Goal: Task Accomplishment & Management: Complete application form

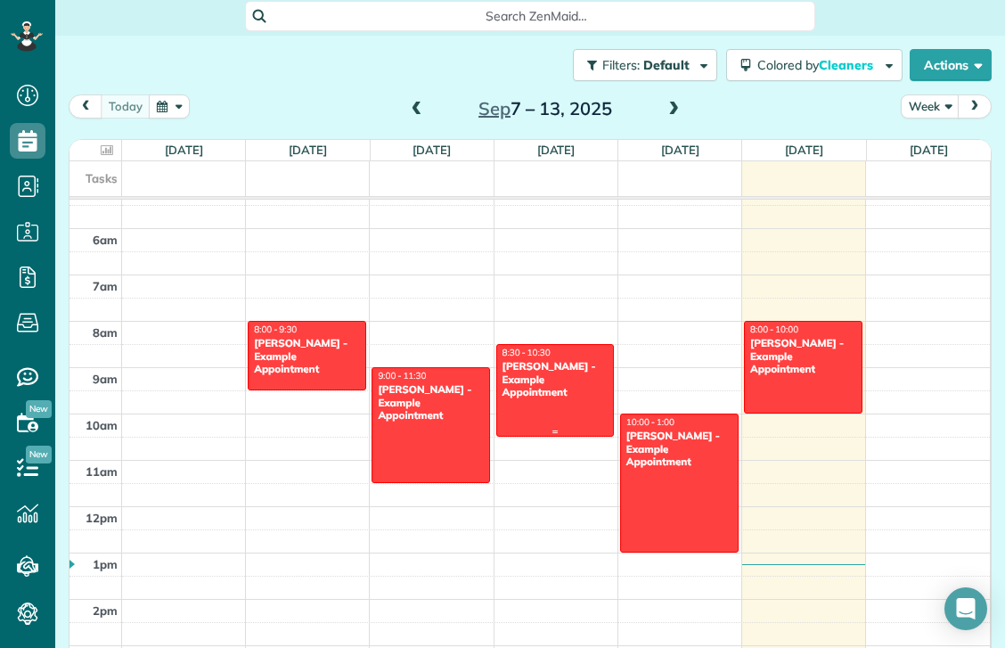
scroll to position [315, 0]
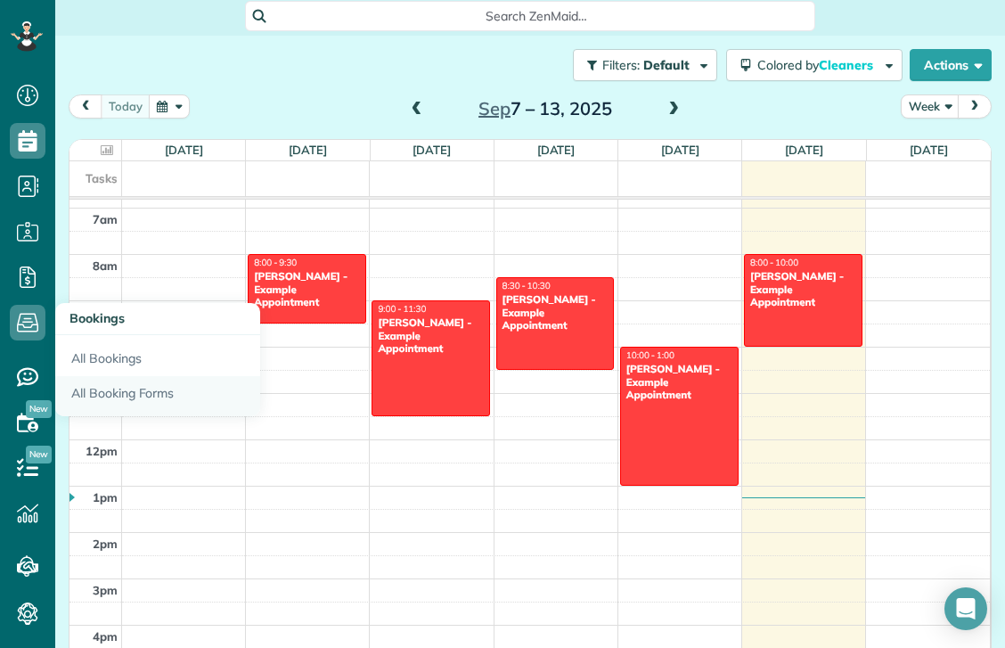
click at [143, 382] on link "All Booking Forms" at bounding box center [157, 396] width 205 height 41
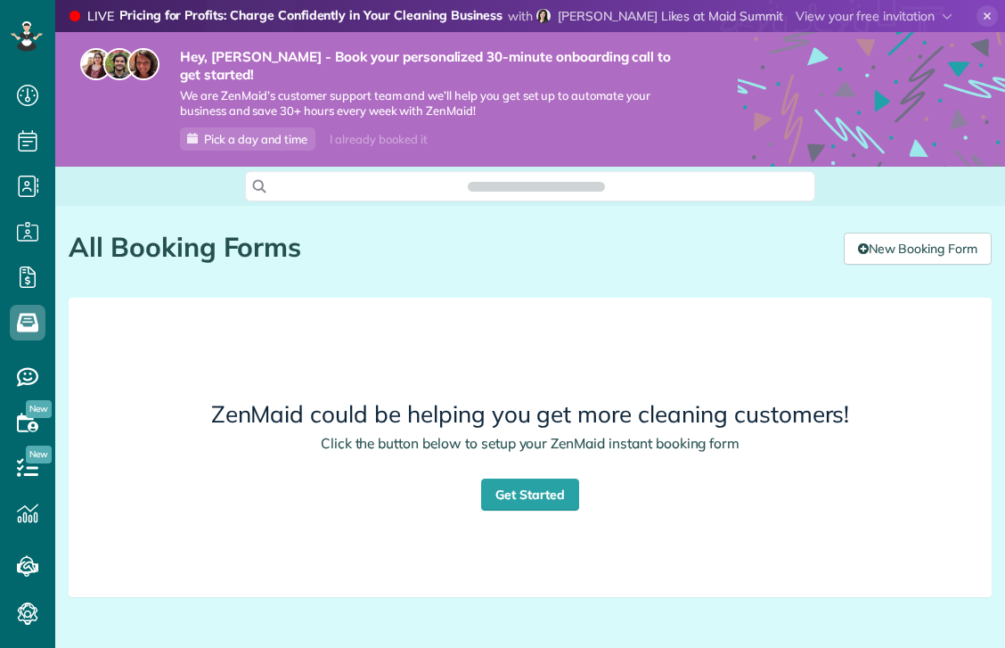
scroll to position [8, 8]
click at [527, 478] on link "Get Started" at bounding box center [530, 494] width 98 height 32
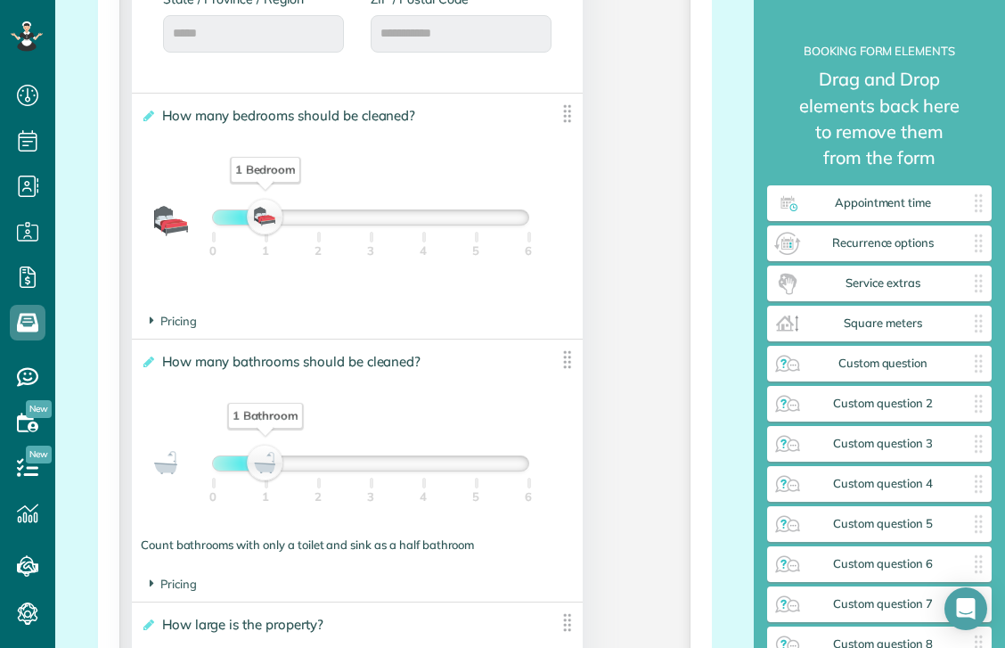
scroll to position [1494, 0]
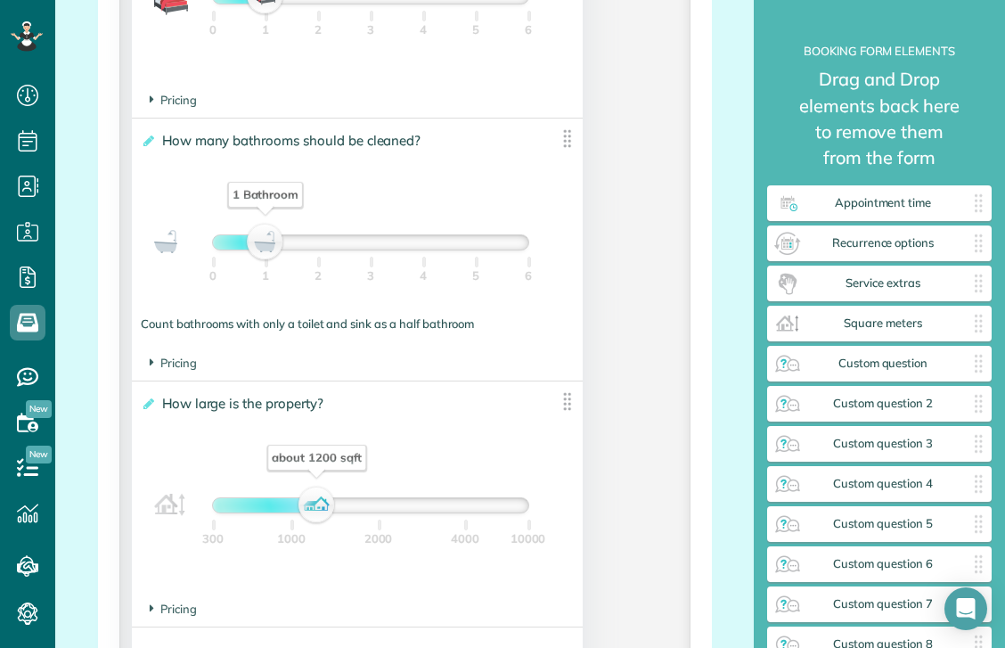
click at [309, 355] on section "Pricing The base price per bathroom is $" at bounding box center [357, 363] width 415 height 17
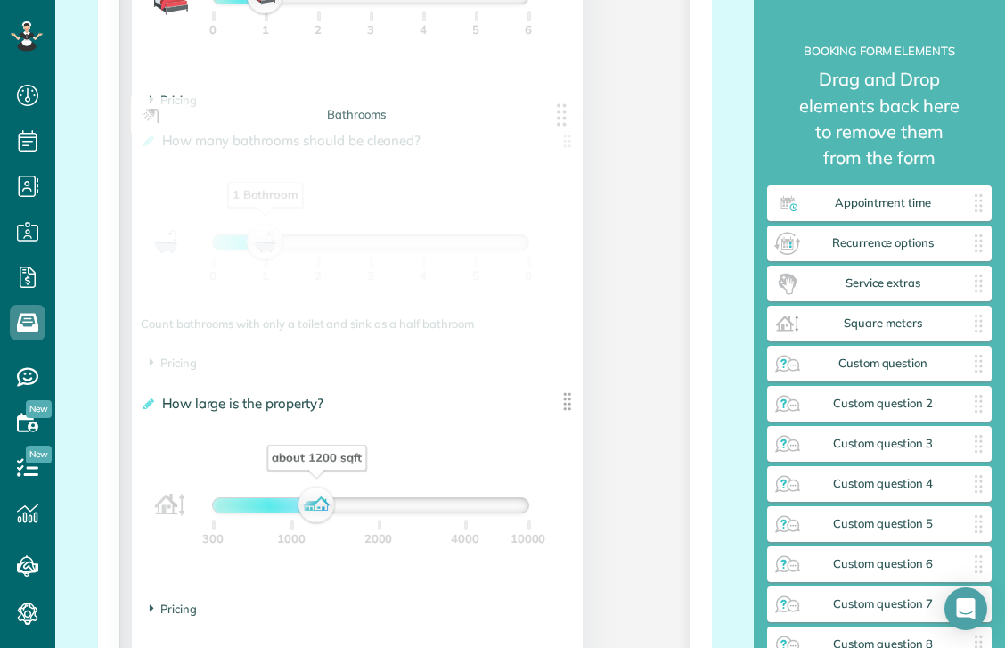
drag, startPoint x: 199, startPoint y: 337, endPoint x: 174, endPoint y: 337, distance: 24.9
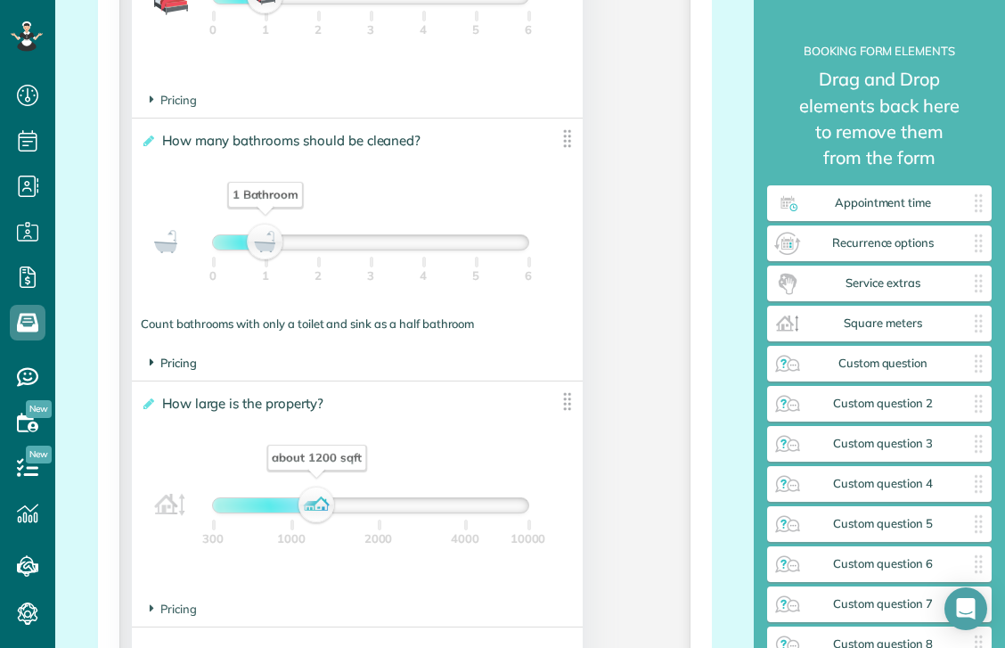
click at [172, 355] on span "Pricing" at bounding box center [173, 362] width 47 height 14
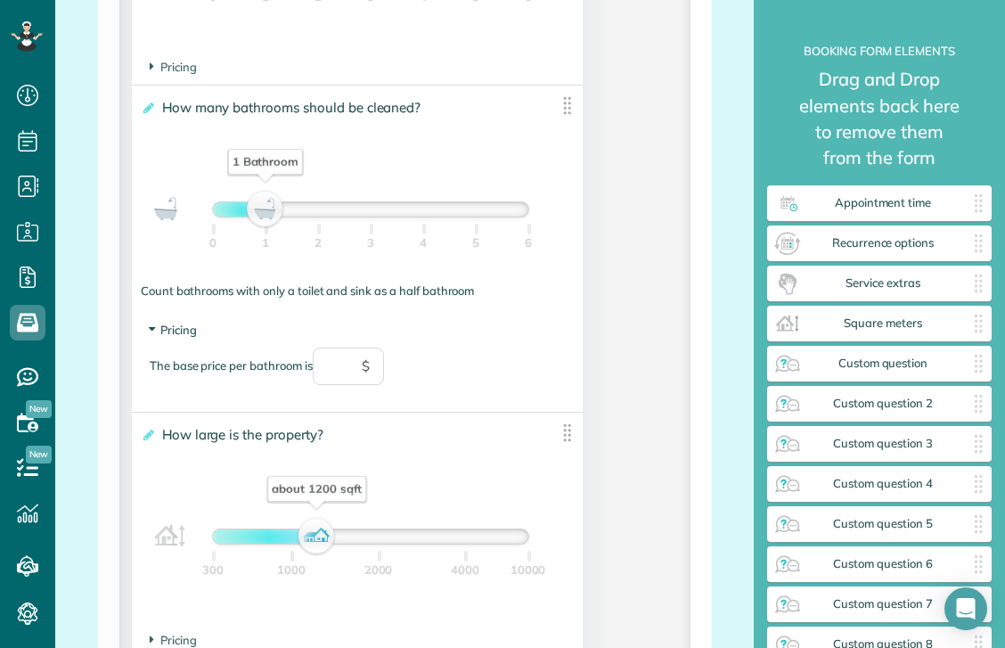
scroll to position [1528, 0]
click at [366, 355] on span "$" at bounding box center [366, 365] width 8 height 20
drag, startPoint x: 342, startPoint y: 350, endPoint x: 350, endPoint y: 337, distance: 15.6
click at [342, 350] on input "text" at bounding box center [348, 365] width 71 height 37
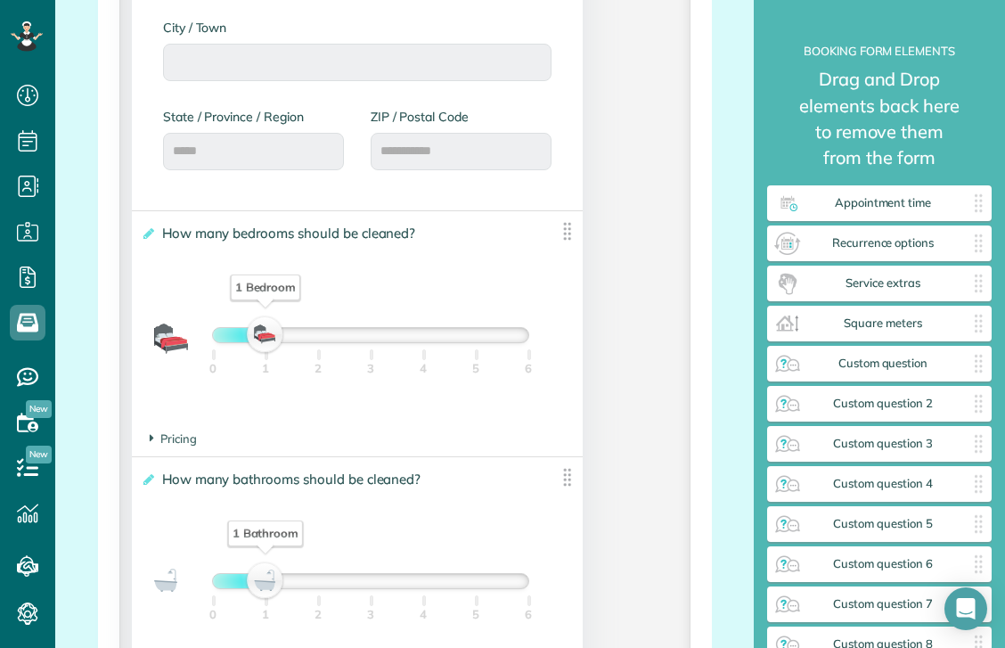
scroll to position [1157, 0]
click at [181, 429] on span "Pricing" at bounding box center [173, 436] width 47 height 14
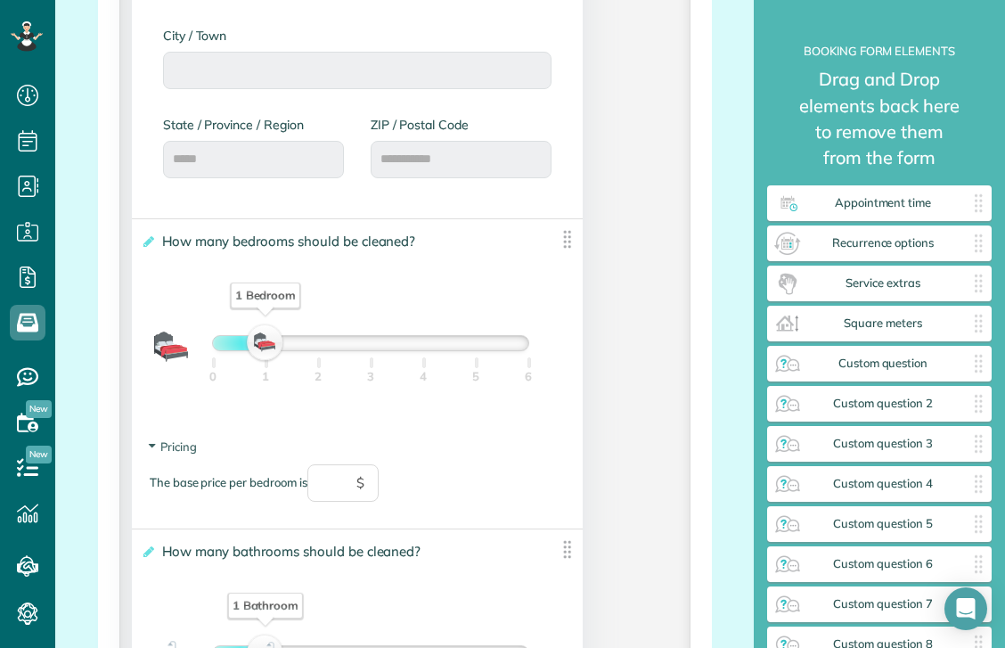
scroll to position [1219, 0]
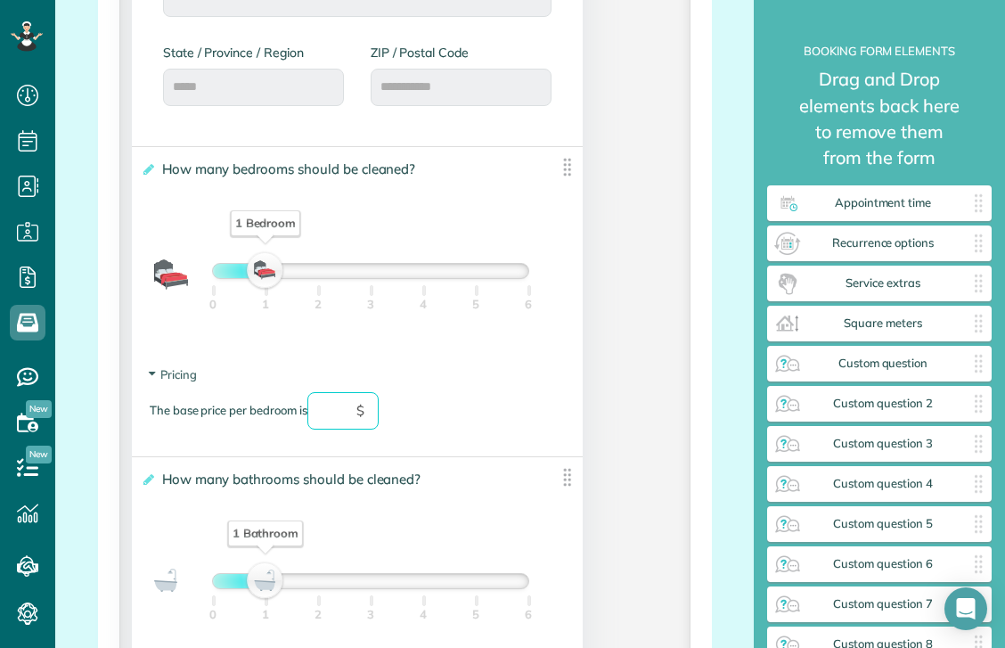
click at [332, 392] on input "text" at bounding box center [342, 410] width 71 height 37
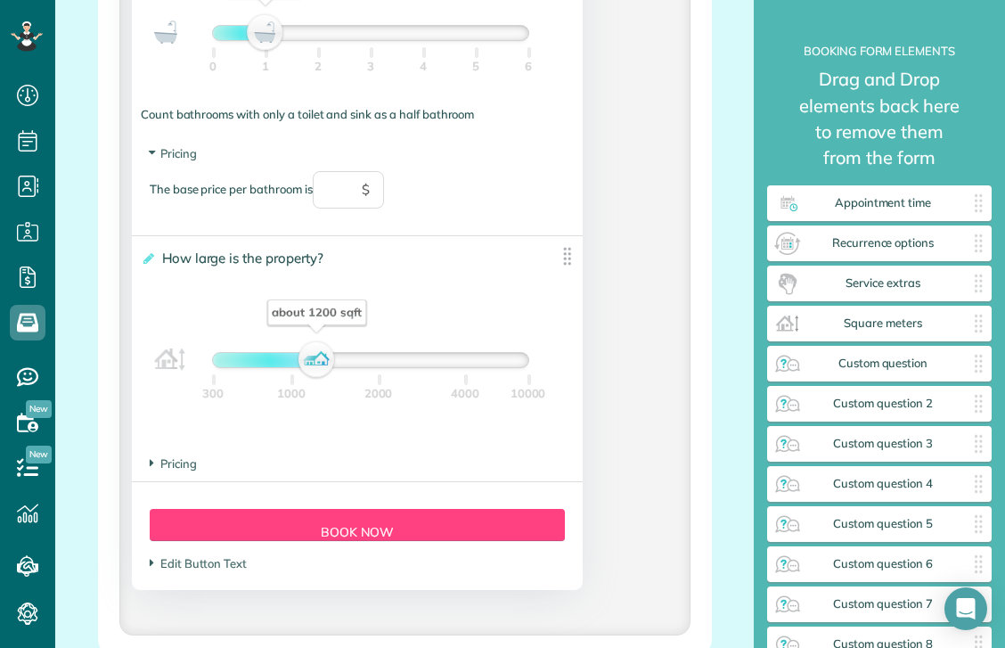
scroll to position [1798, 0]
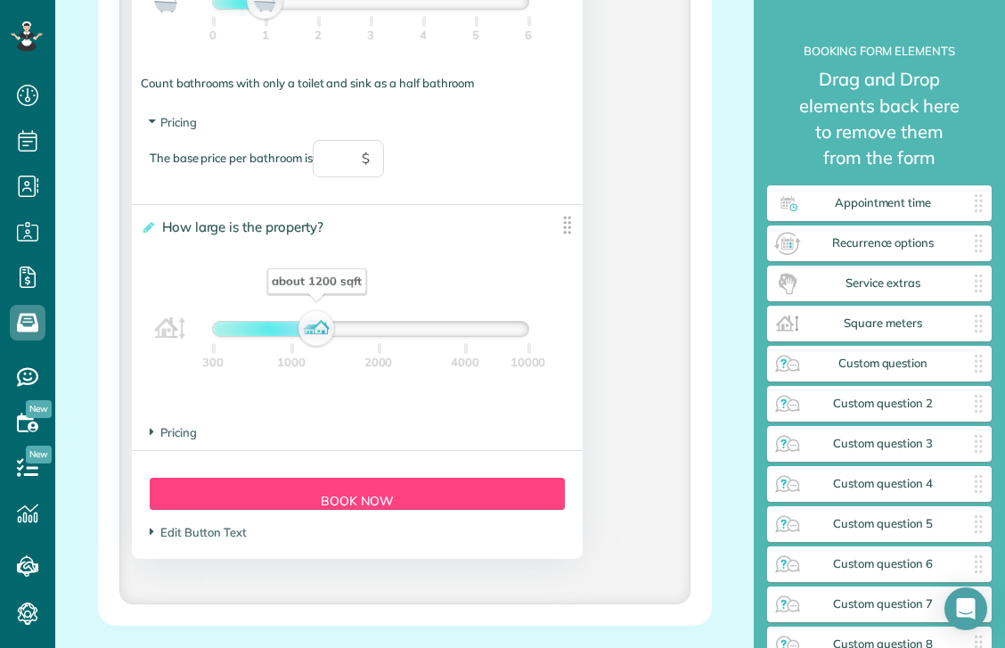
drag, startPoint x: 311, startPoint y: 307, endPoint x: 383, endPoint y: 320, distance: 73.2
click at [332, 320] on div "about 1200 sqft" at bounding box center [317, 328] width 30 height 25
click at [192, 425] on span "Pricing" at bounding box center [173, 432] width 47 height 14
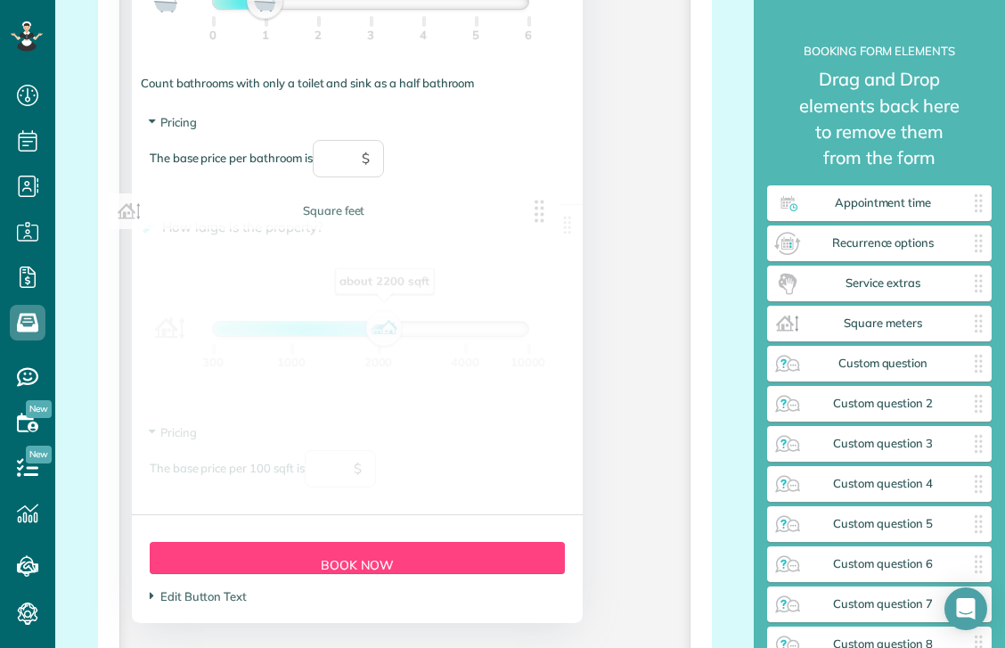
drag, startPoint x: 399, startPoint y: 287, endPoint x: 371, endPoint y: 293, distance: 28.3
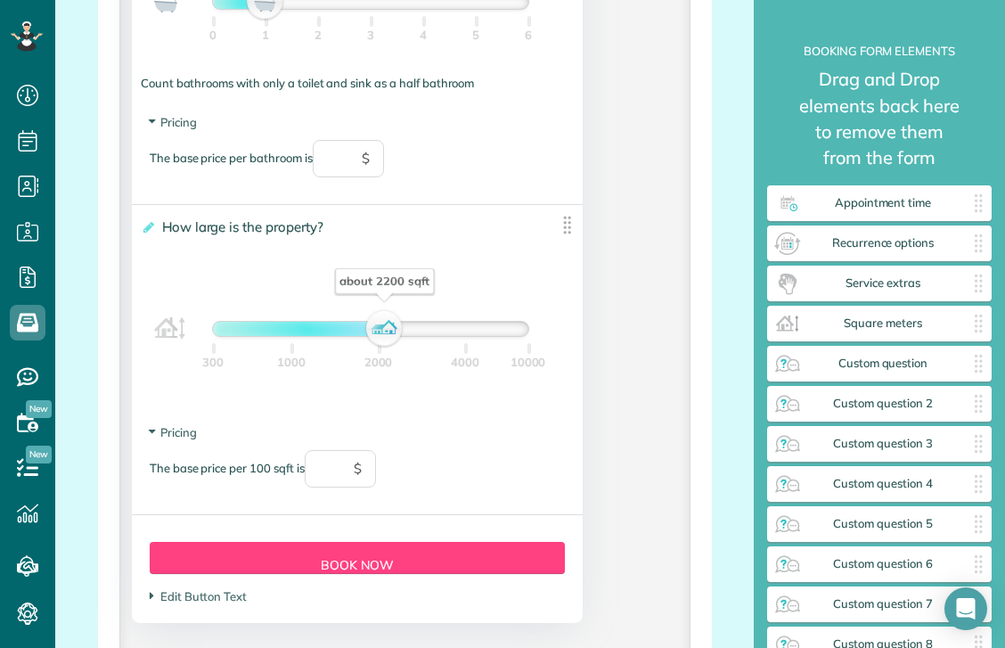
scroll to position [1700, 0]
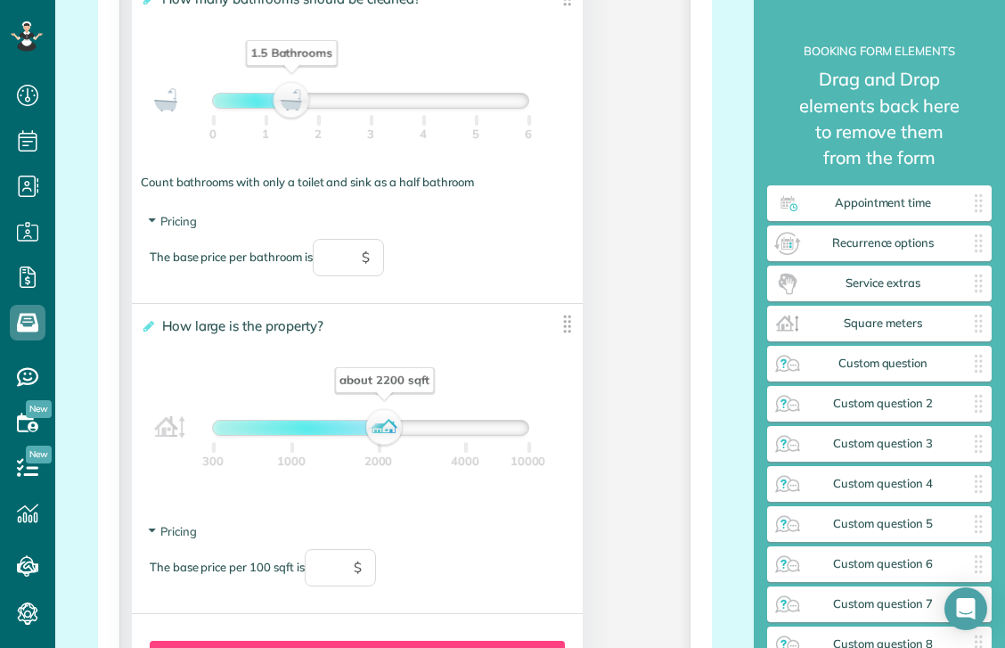
drag, startPoint x: 264, startPoint y: 75, endPoint x: 396, endPoint y: 76, distance: 132.7
click at [306, 88] on div "1.5 Bathrooms" at bounding box center [291, 100] width 30 height 25
click at [396, 88] on div "3.5 Bathrooms" at bounding box center [396, 100] width 30 height 25
drag, startPoint x: 396, startPoint y: 76, endPoint x: 249, endPoint y: 96, distance: 149.3
click at [249, 96] on div "0.5 Bathrooms 0 1 2 3 4 5 6" at bounding box center [370, 101] width 317 height 16
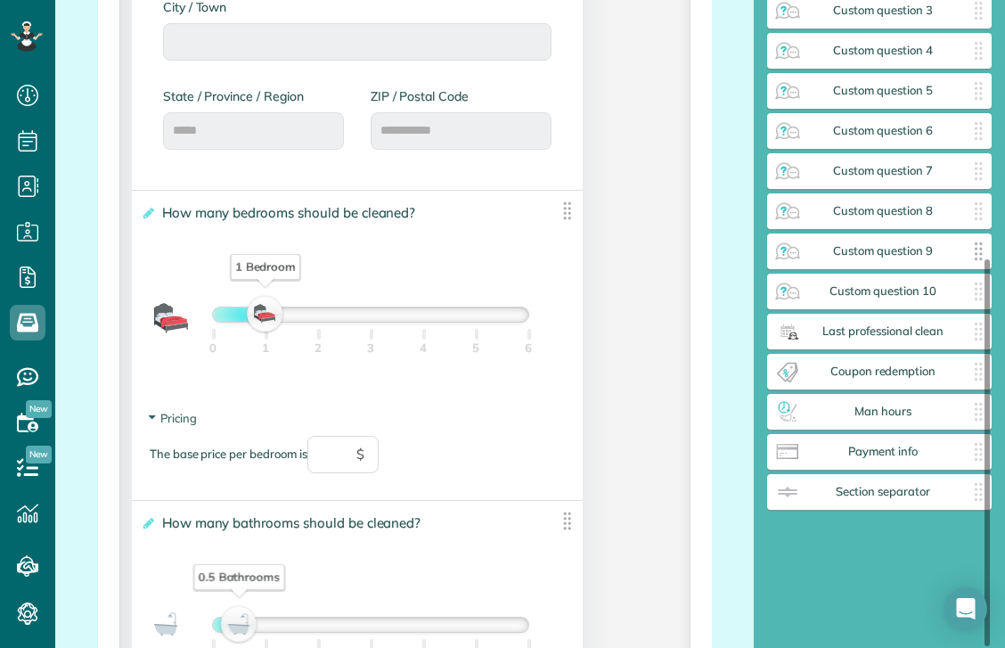
scroll to position [431, 0]
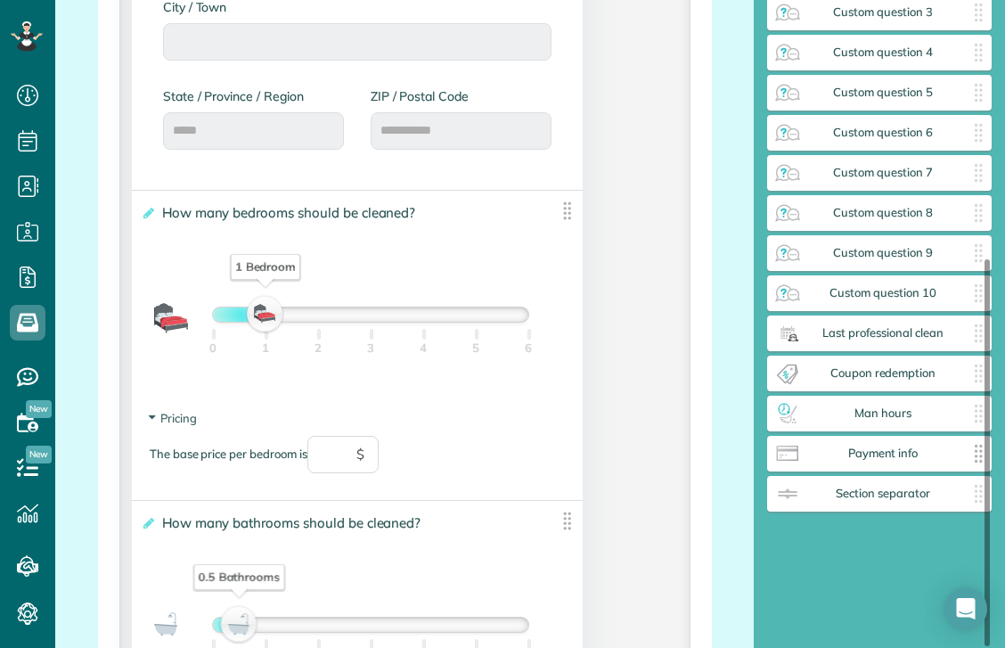
click at [838, 463] on div "Payment info ✕" at bounding box center [879, 454] width 224 height 36
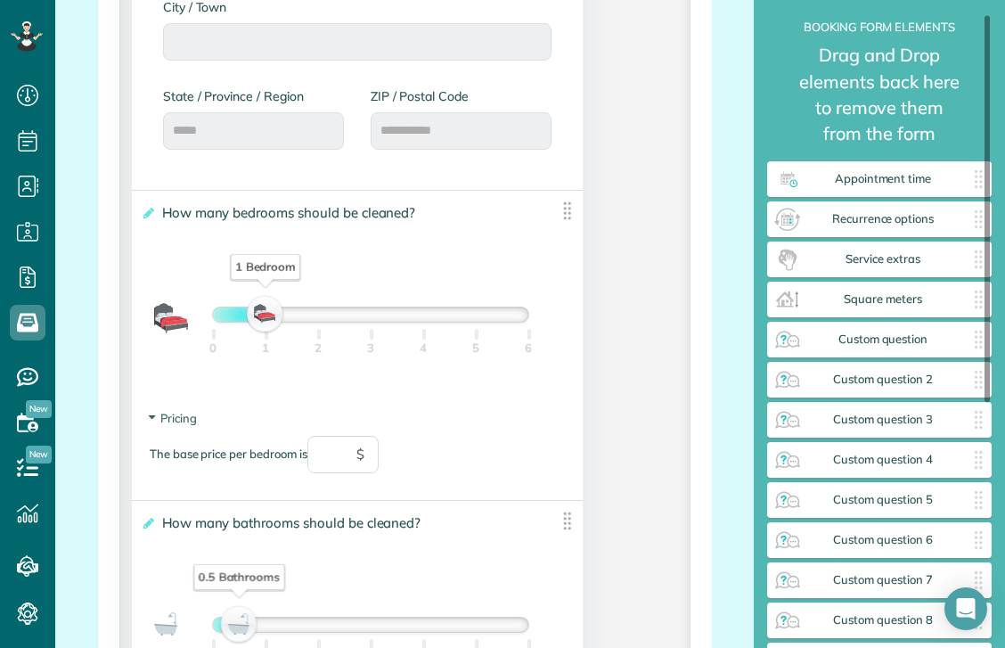
scroll to position [23, 0]
click at [794, 215] on img at bounding box center [787, 220] width 29 height 29
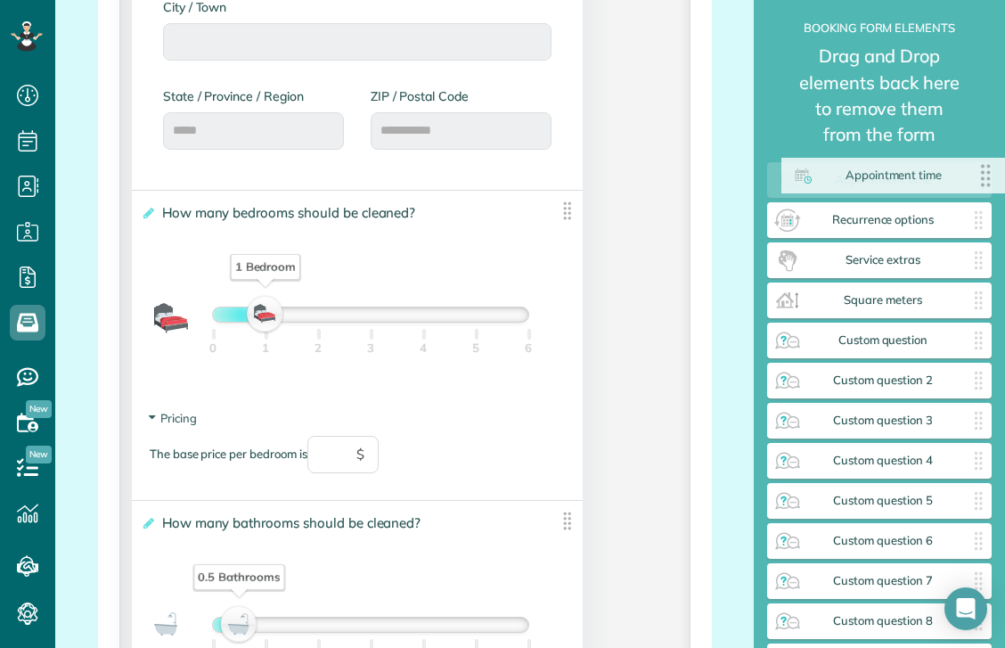
drag, startPoint x: 807, startPoint y: 182, endPoint x: 819, endPoint y: 179, distance: 11.9
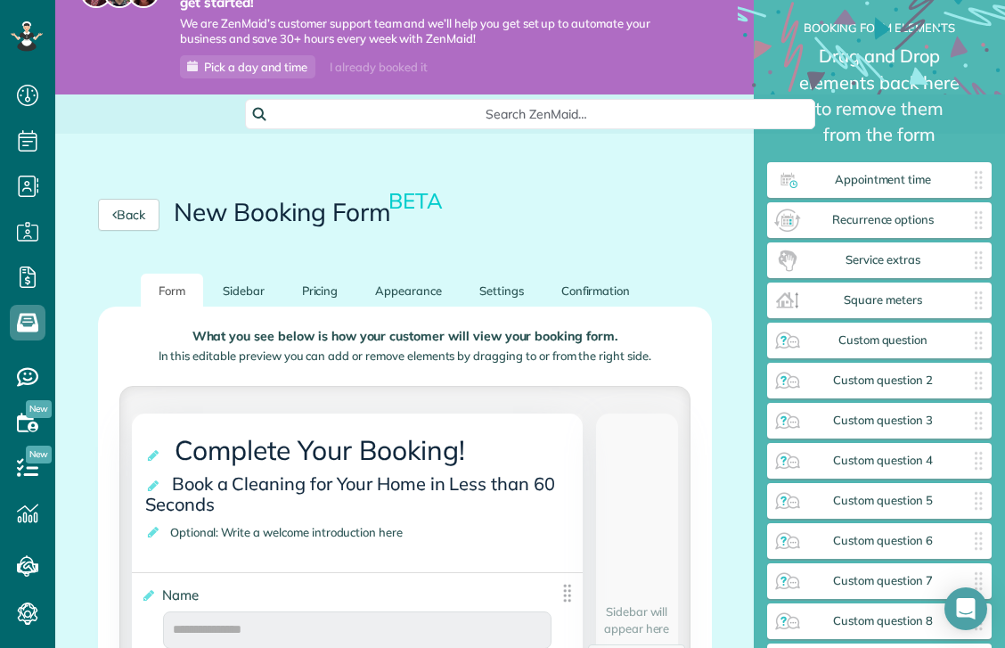
scroll to position [200, 0]
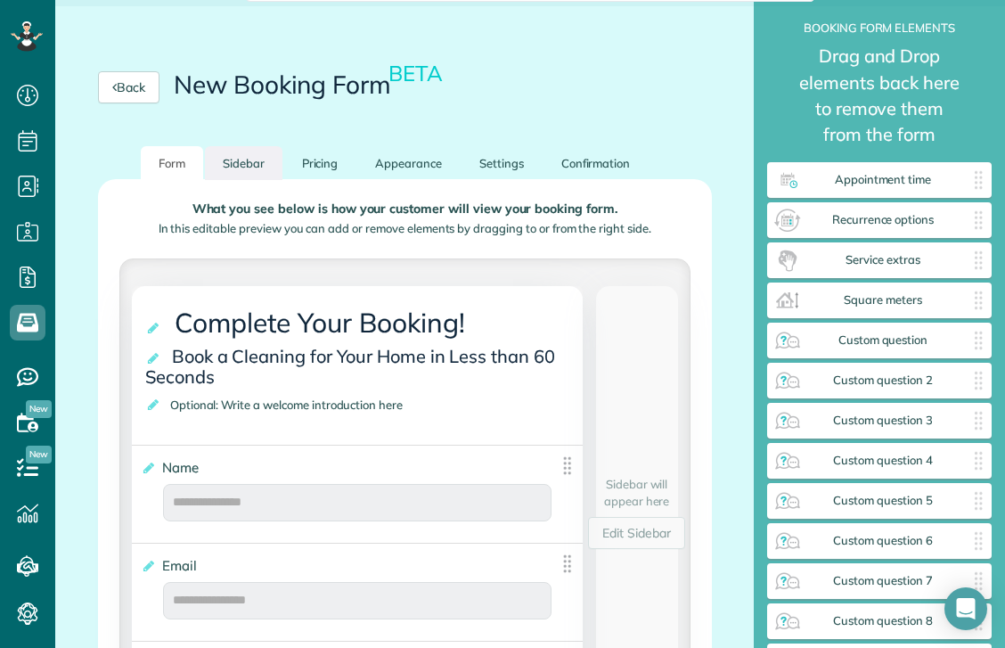
click at [224, 147] on link "Sidebar" at bounding box center [243, 163] width 77 height 35
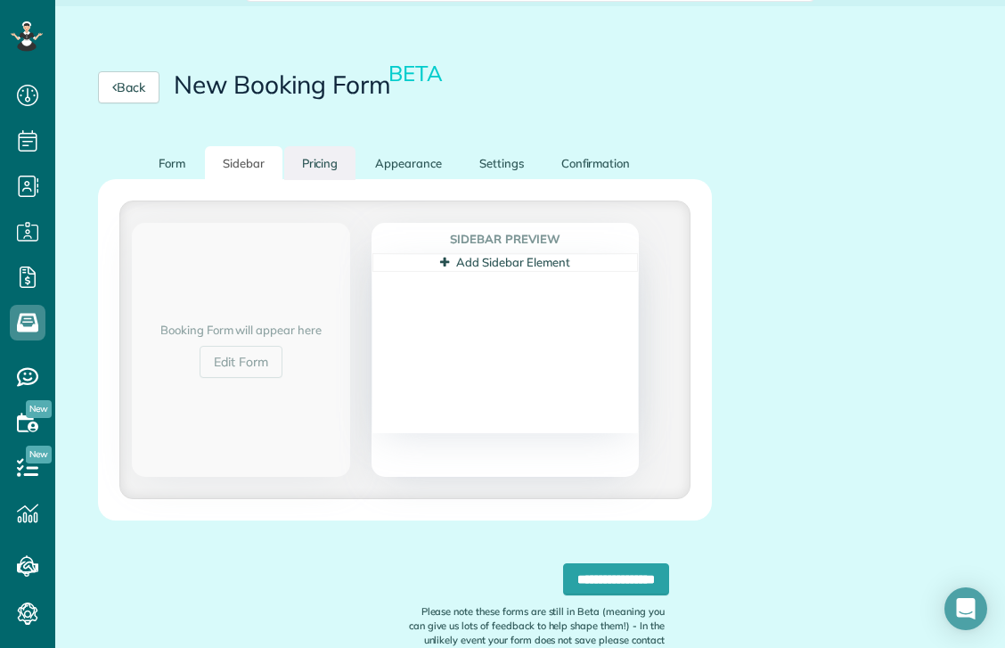
click at [312, 146] on link "Pricing" at bounding box center [320, 163] width 72 height 35
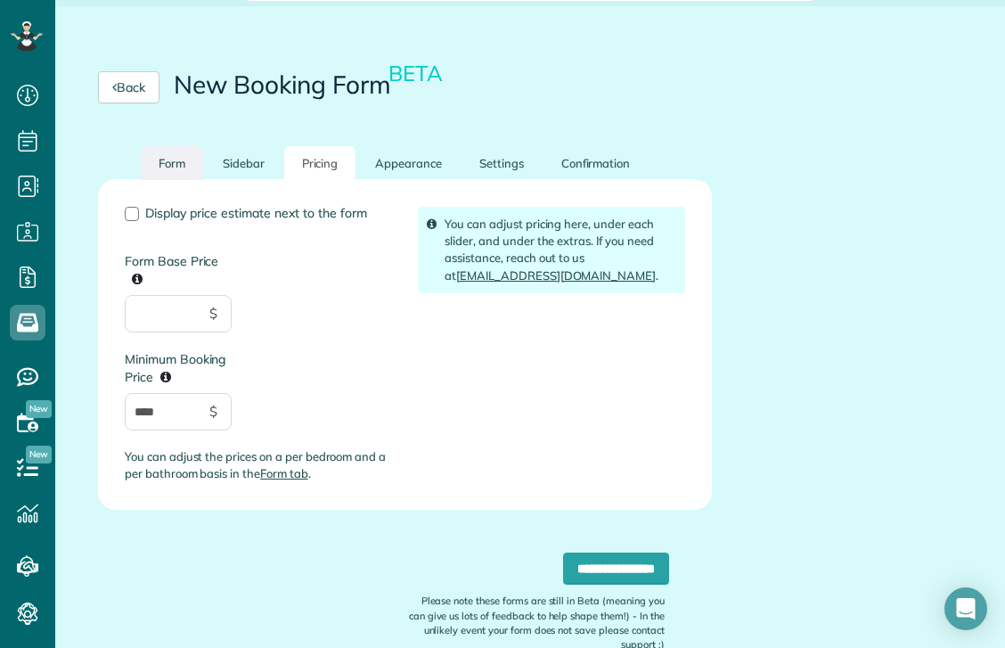
click at [148, 158] on link "Form" at bounding box center [172, 163] width 62 height 35
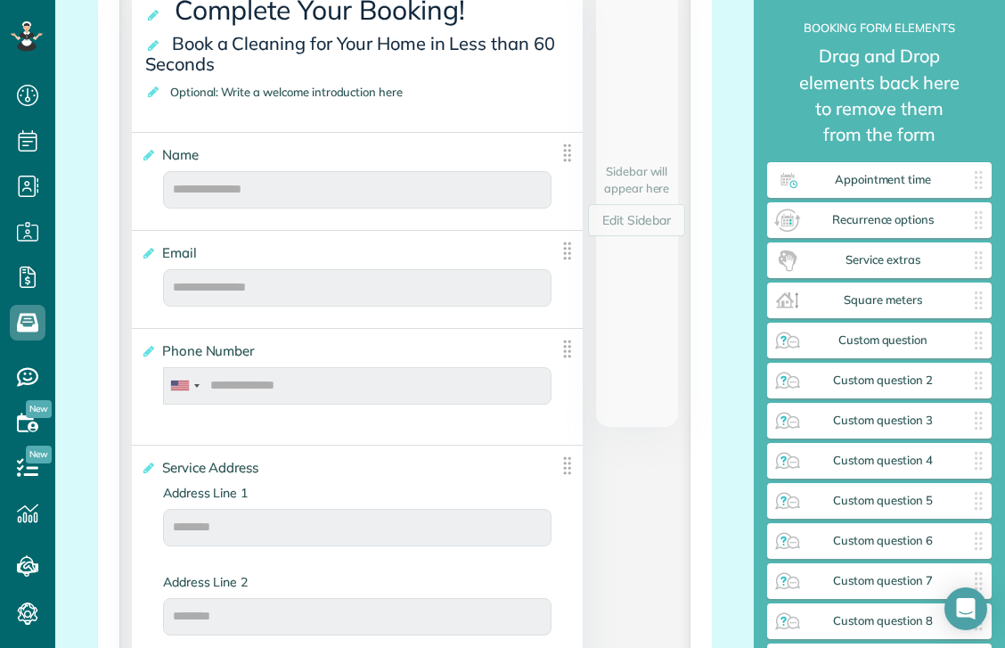
scroll to position [513, 0]
click at [663, 203] on link "Edit Sidebar" at bounding box center [636, 219] width 97 height 32
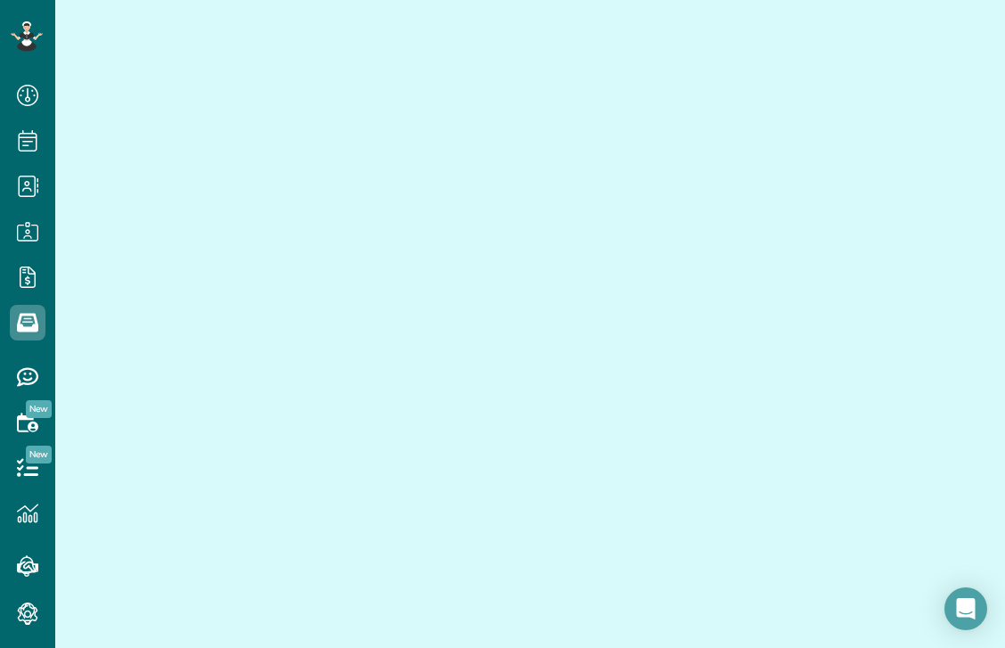
scroll to position [287, 0]
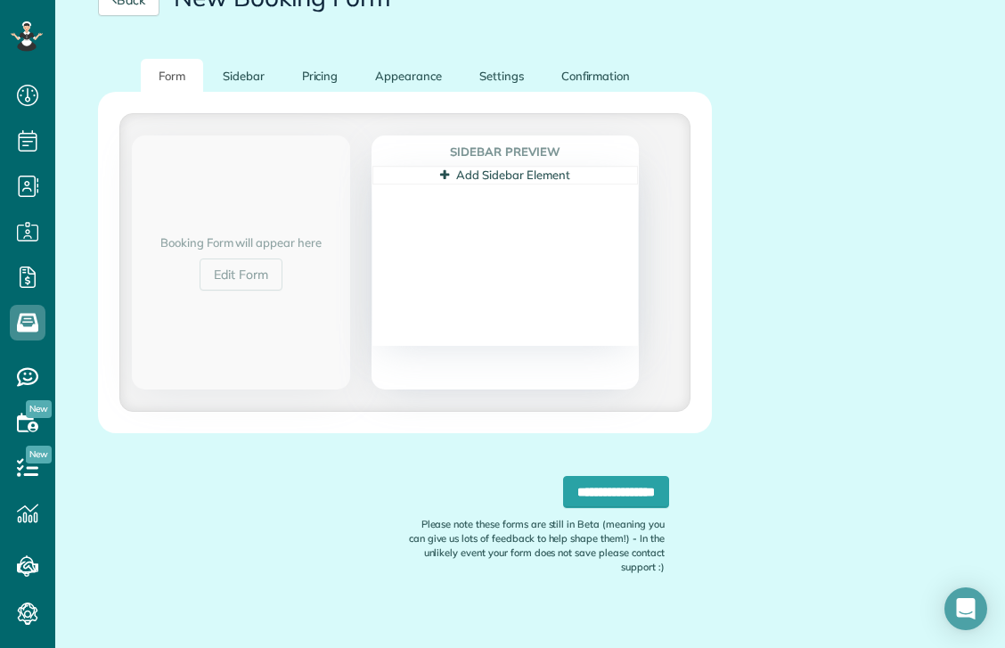
click at [463, 167] on link "Add Sidebar Element" at bounding box center [504, 174] width 129 height 14
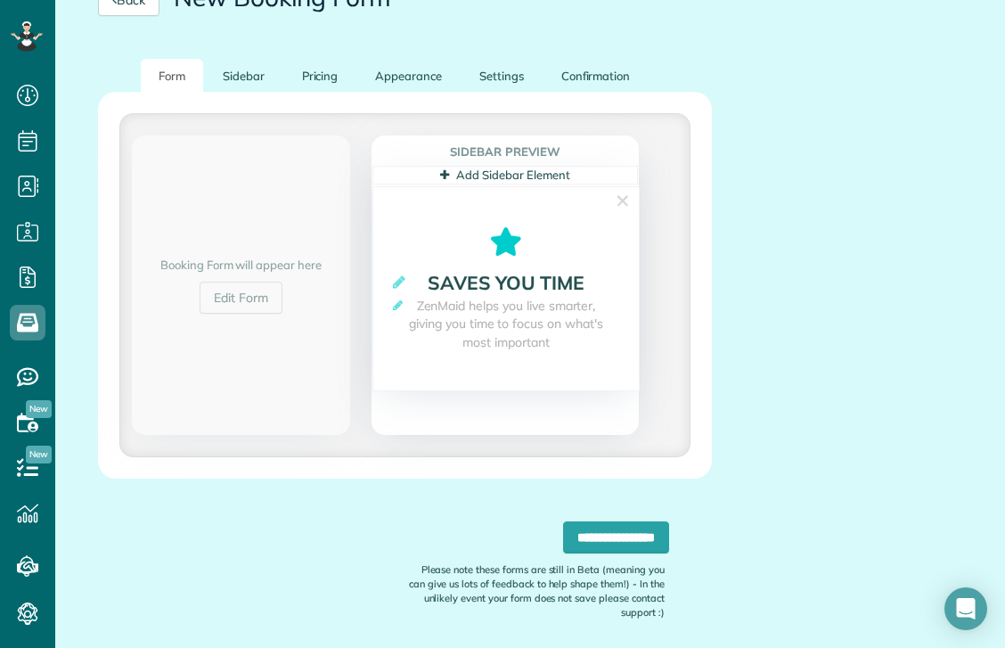
click at [618, 187] on link "✕" at bounding box center [623, 201] width 16 height 28
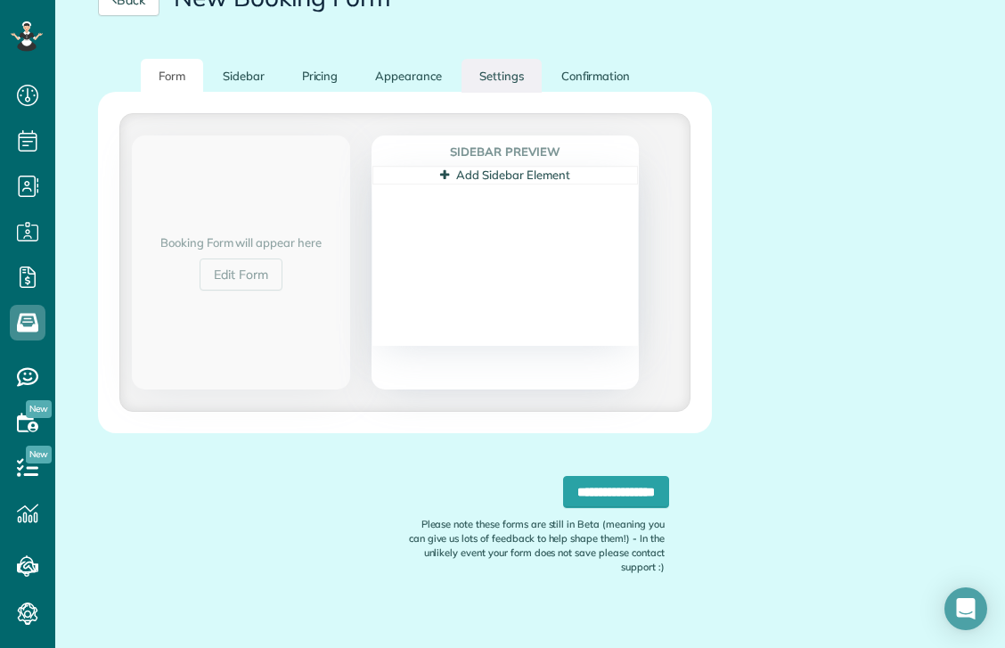
click at [490, 60] on link "Settings" at bounding box center [501, 76] width 80 height 35
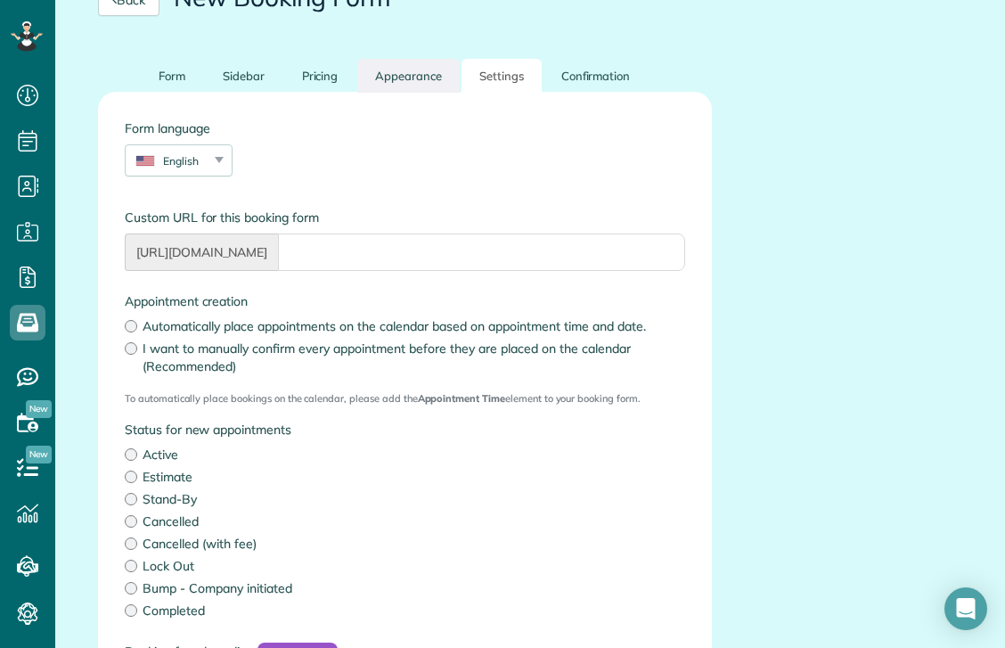
click at [408, 59] on link "Appearance" at bounding box center [408, 76] width 102 height 35
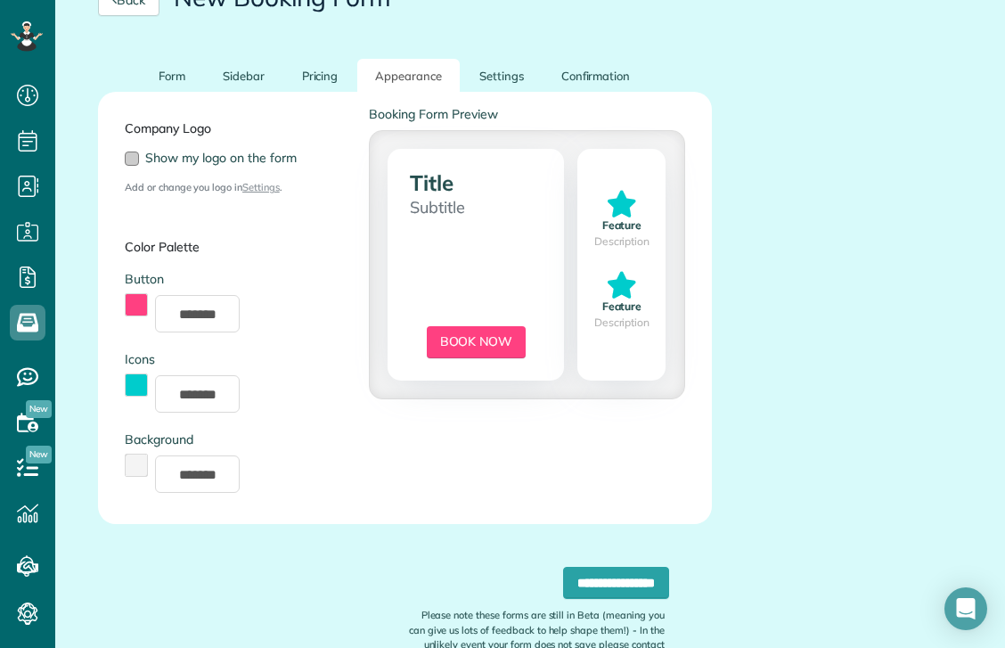
click at [137, 151] on div at bounding box center [132, 158] width 14 height 14
click at [136, 151] on div at bounding box center [132, 158] width 14 height 14
click at [193, 296] on input "*******" at bounding box center [197, 313] width 85 height 37
click at [266, 306] on div "*******" at bounding box center [233, 313] width 217 height 37
click at [483, 328] on div "Company Logo Show my logo on the form Add or change you logo in Settings . Colo…" at bounding box center [404, 307] width 587 height 405
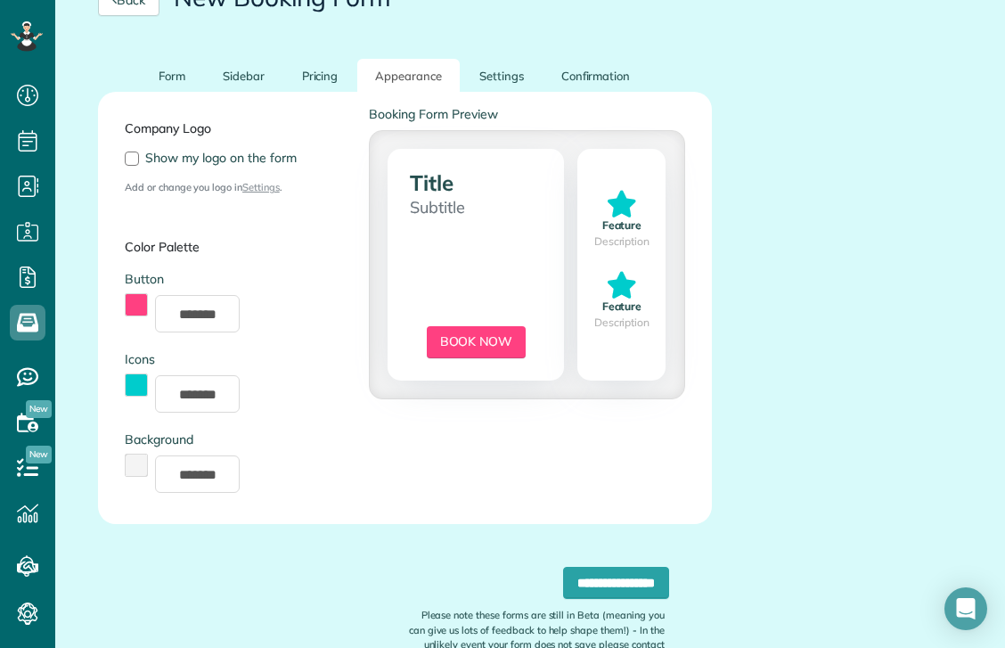
click at [420, 160] on div "Company Logo Show my logo on the form Add or change you logo in Settings . Colo…" at bounding box center [404, 307] width 587 height 405
click at [174, 59] on link "Form" at bounding box center [172, 76] width 62 height 35
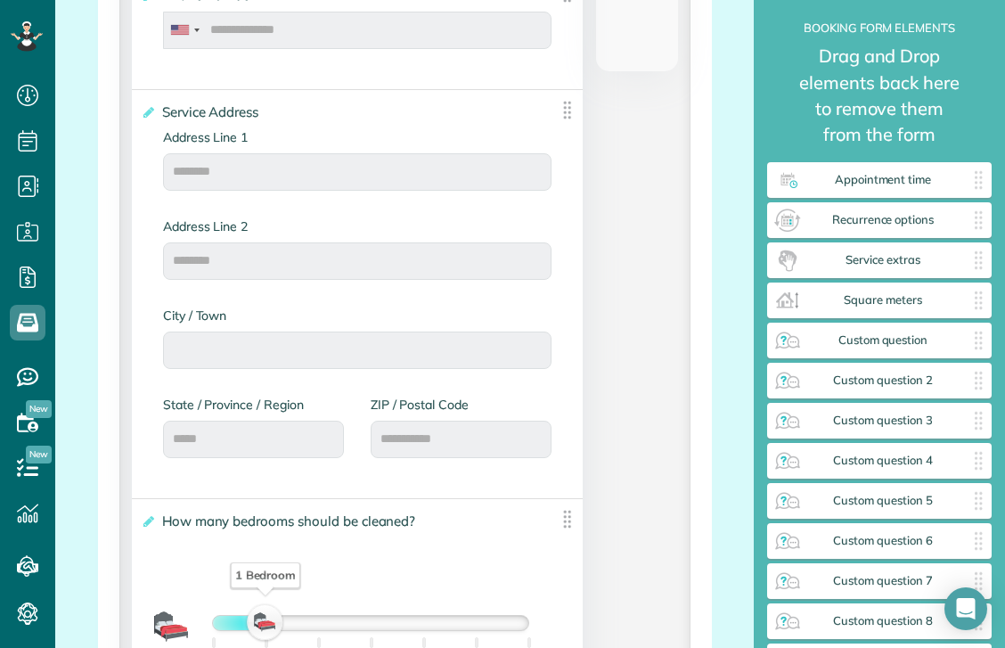
scroll to position [867, 0]
click at [146, 107] on icon at bounding box center [147, 113] width 13 height 12
click at [0, 0] on input "**********" at bounding box center [0, 0] width 0 height 0
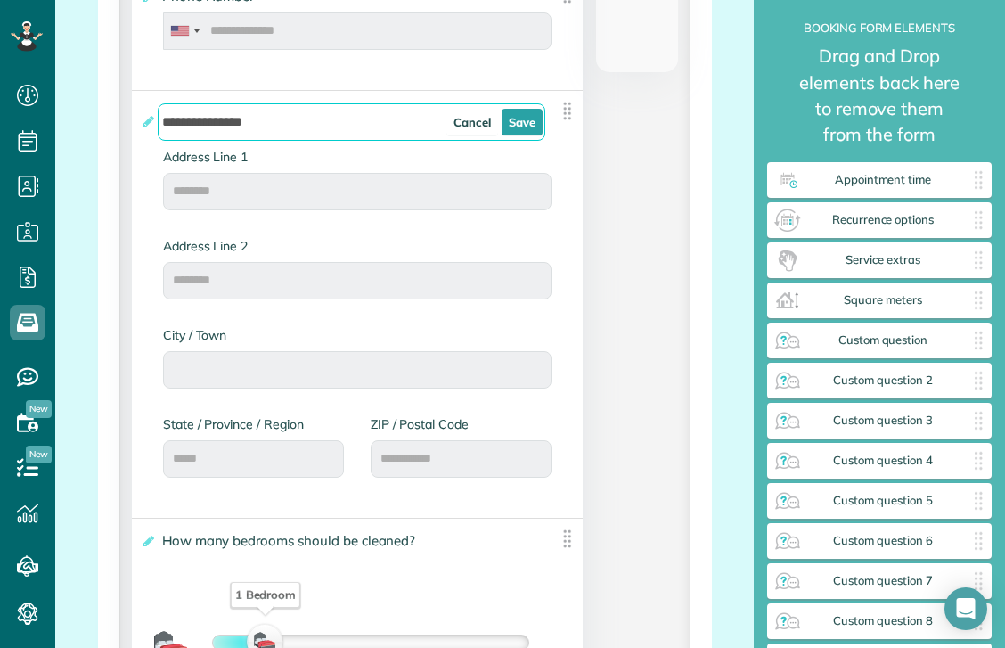
click at [144, 104] on label "**********" at bounding box center [344, 122] width 406 height 37
click at [158, 103] on input "**********" at bounding box center [352, 121] width 388 height 37
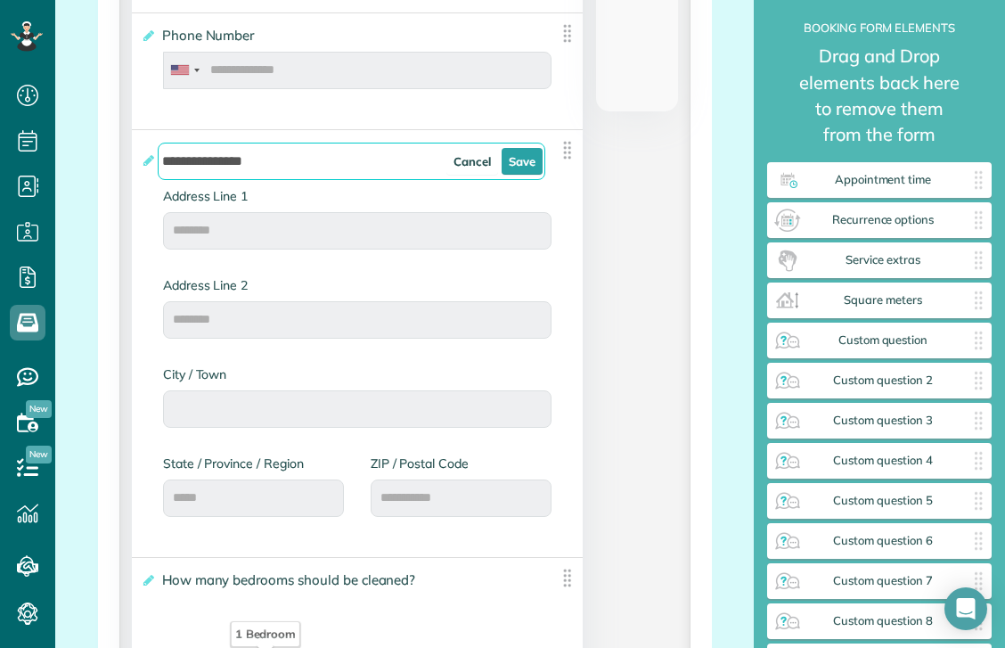
scroll to position [825, 0]
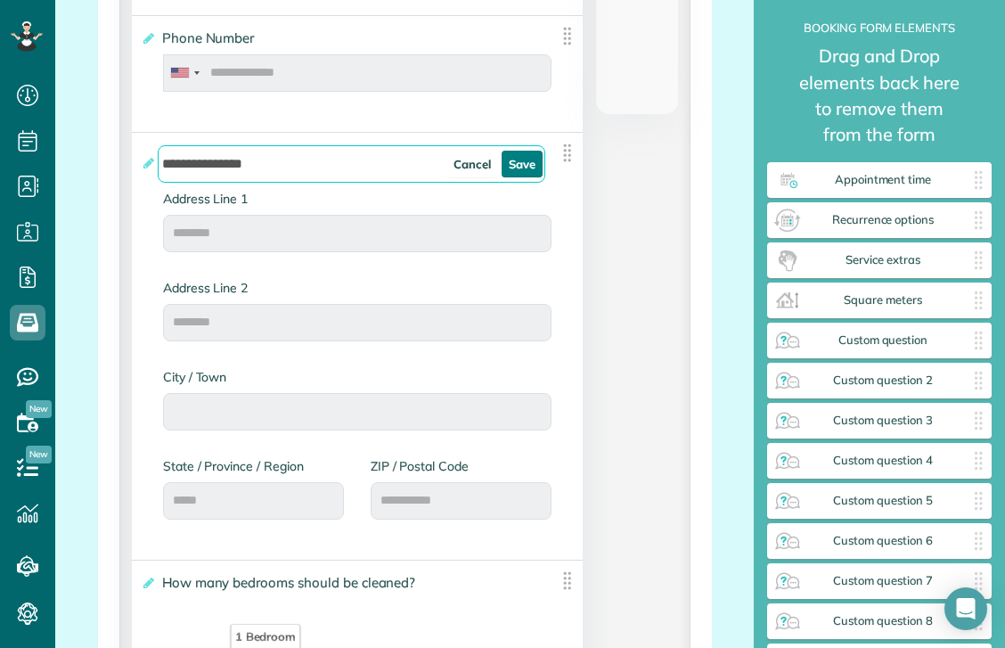
click at [511, 151] on link "Save" at bounding box center [522, 164] width 41 height 27
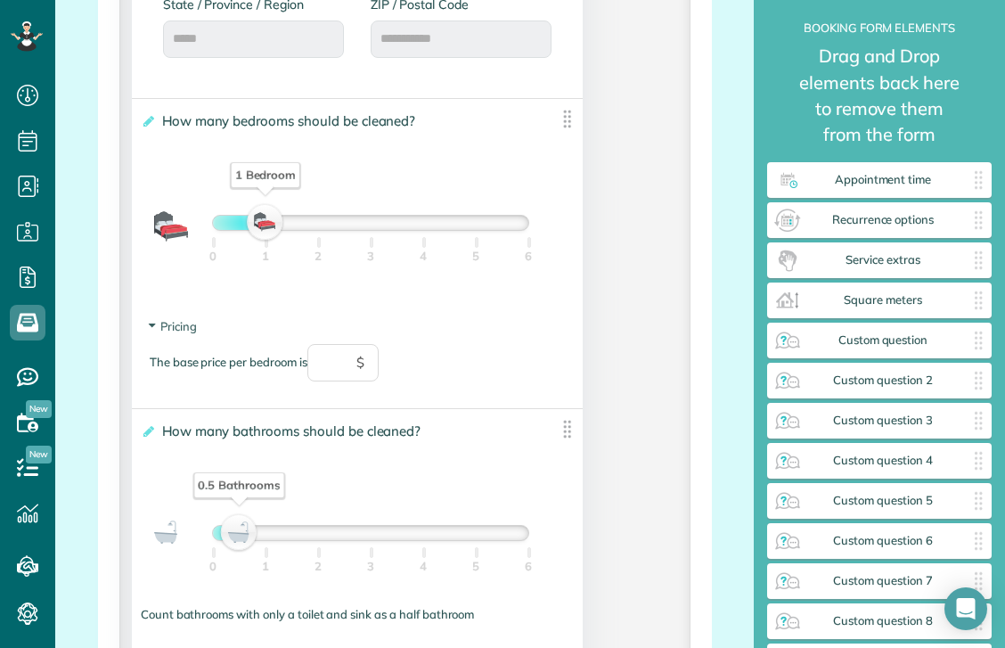
scroll to position [1270, 0]
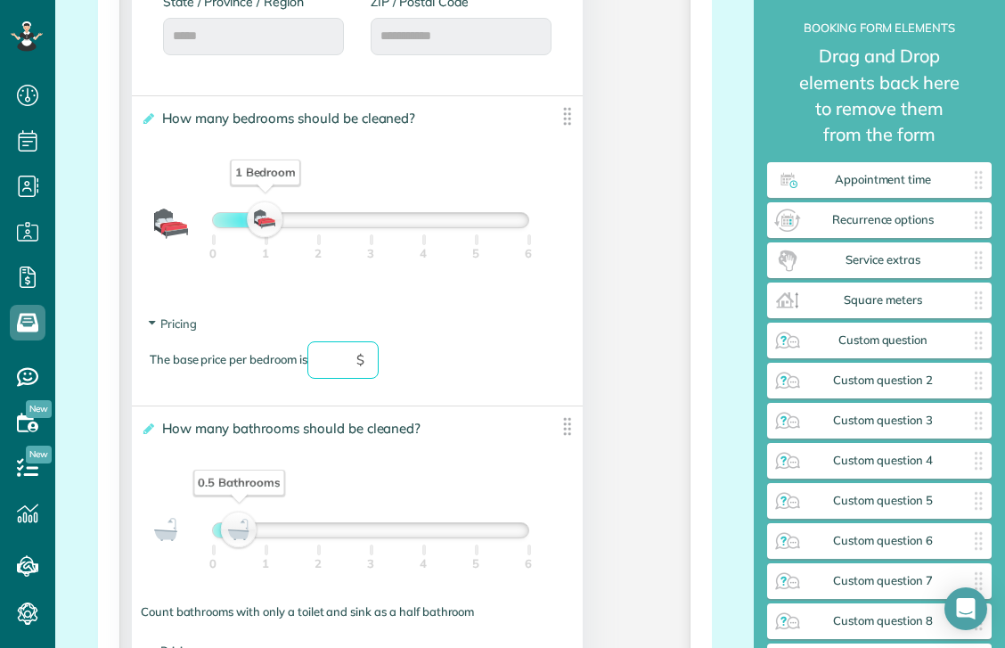
click at [328, 351] on input "text" at bounding box center [342, 359] width 71 height 37
click at [529, 363] on div "The base price per bedroom is $" at bounding box center [357, 368] width 415 height 55
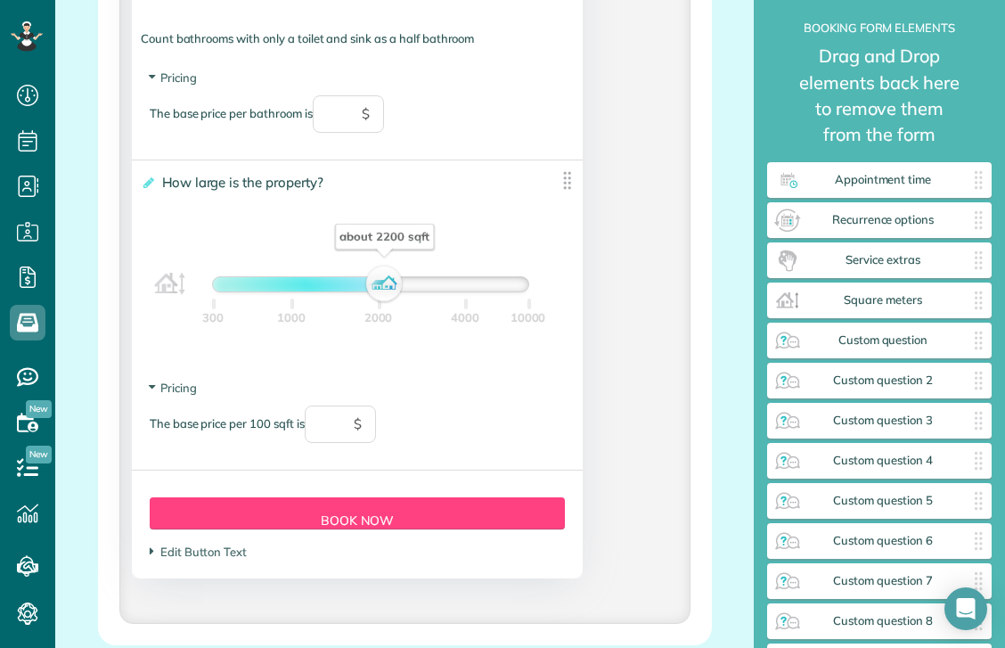
scroll to position [1984, 0]
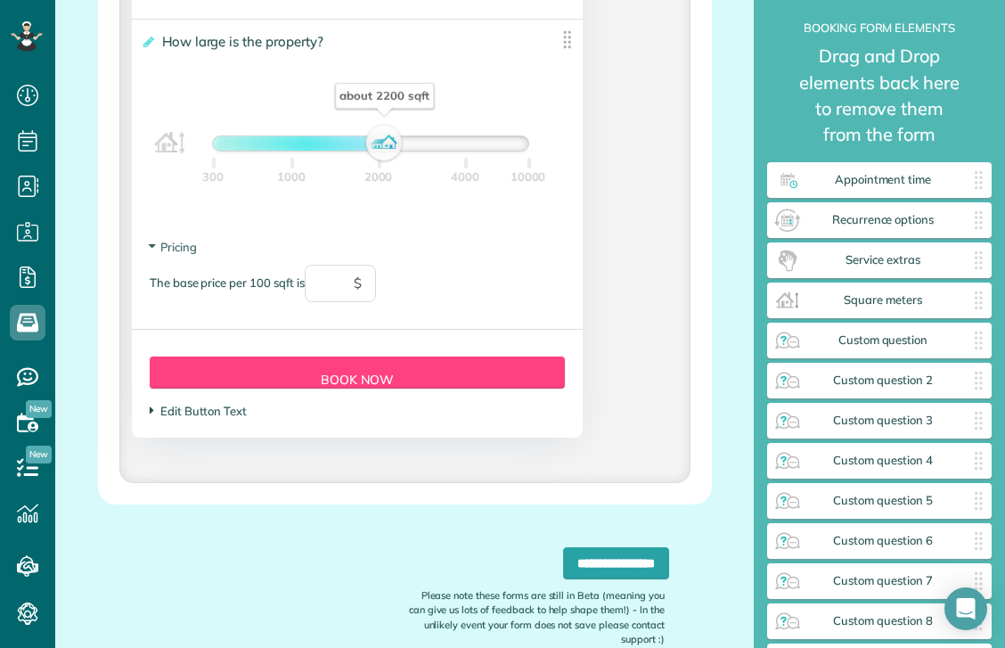
click at [216, 404] on span "Edit Button Text" at bounding box center [198, 411] width 97 height 14
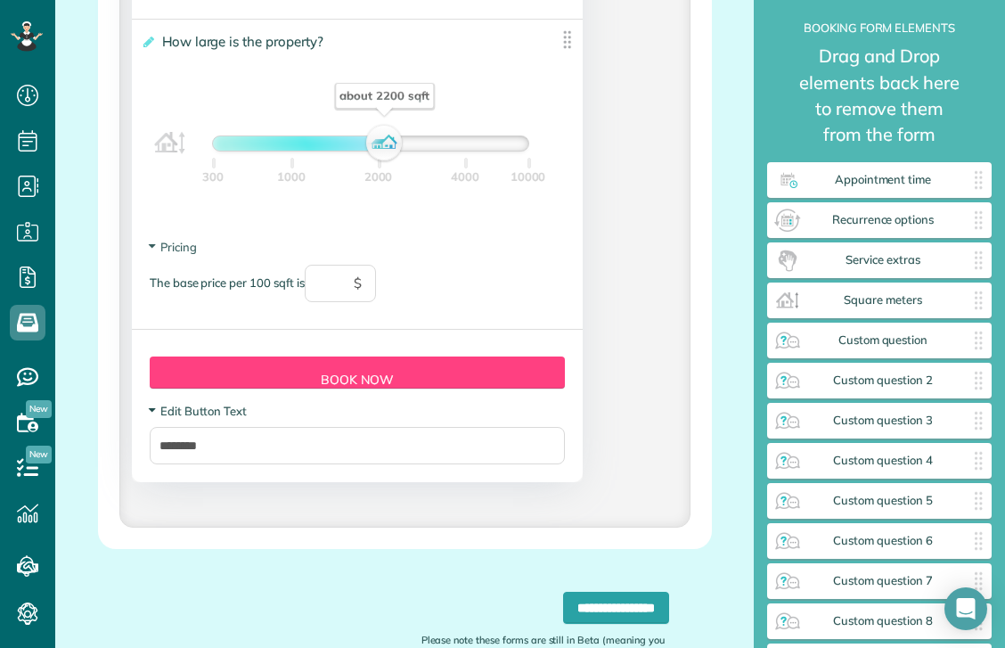
click at [216, 404] on span "Edit Button Text" at bounding box center [198, 411] width 97 height 14
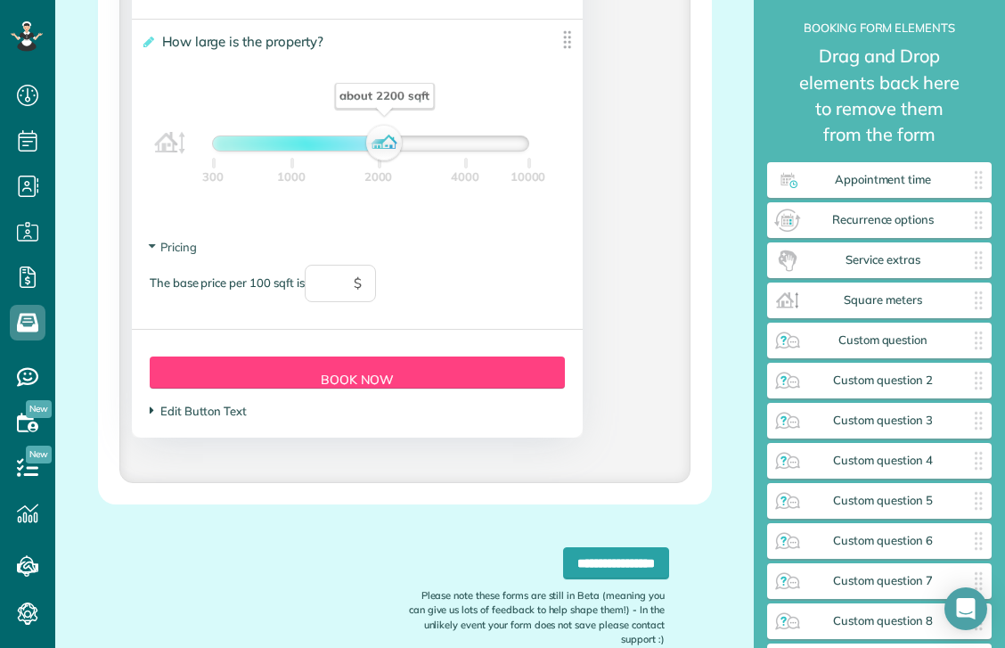
click at [216, 404] on span "Edit Button Text" at bounding box center [198, 411] width 97 height 14
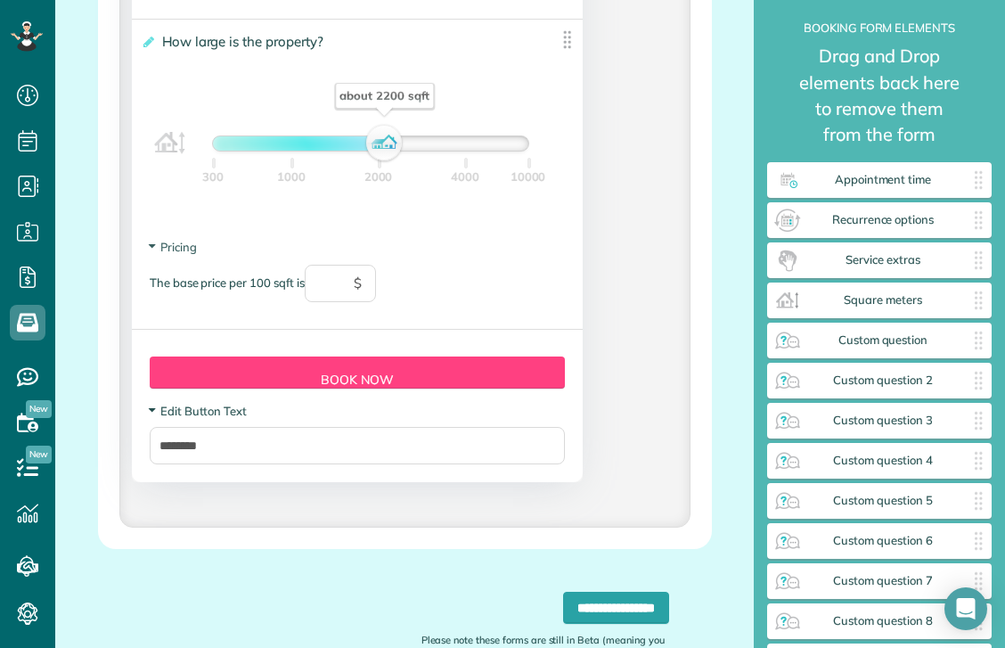
click at [216, 404] on span "Edit Button Text" at bounding box center [198, 411] width 97 height 14
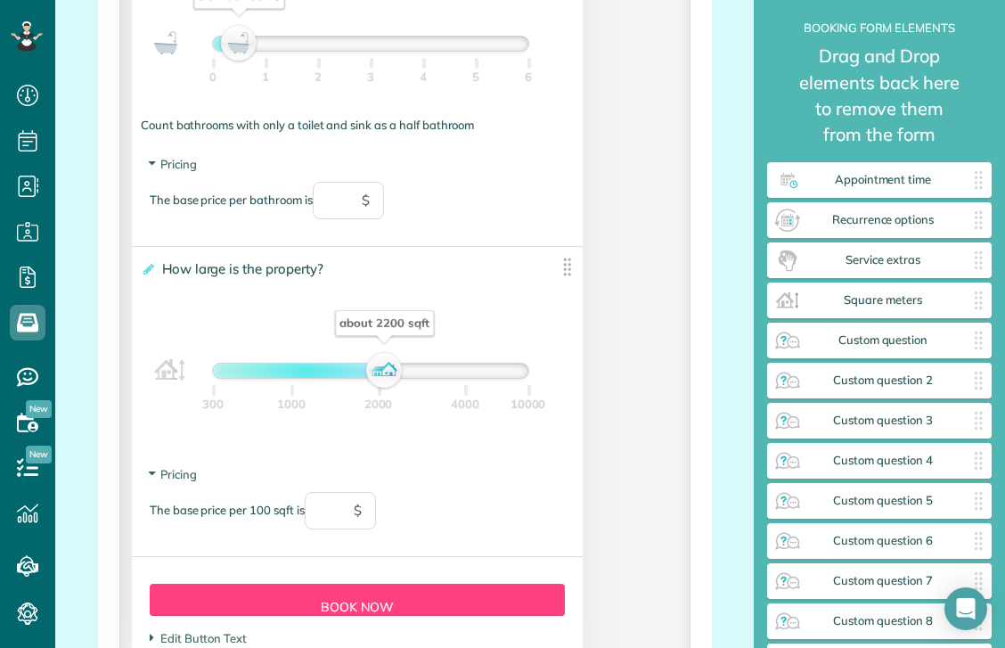
scroll to position [1756, 0]
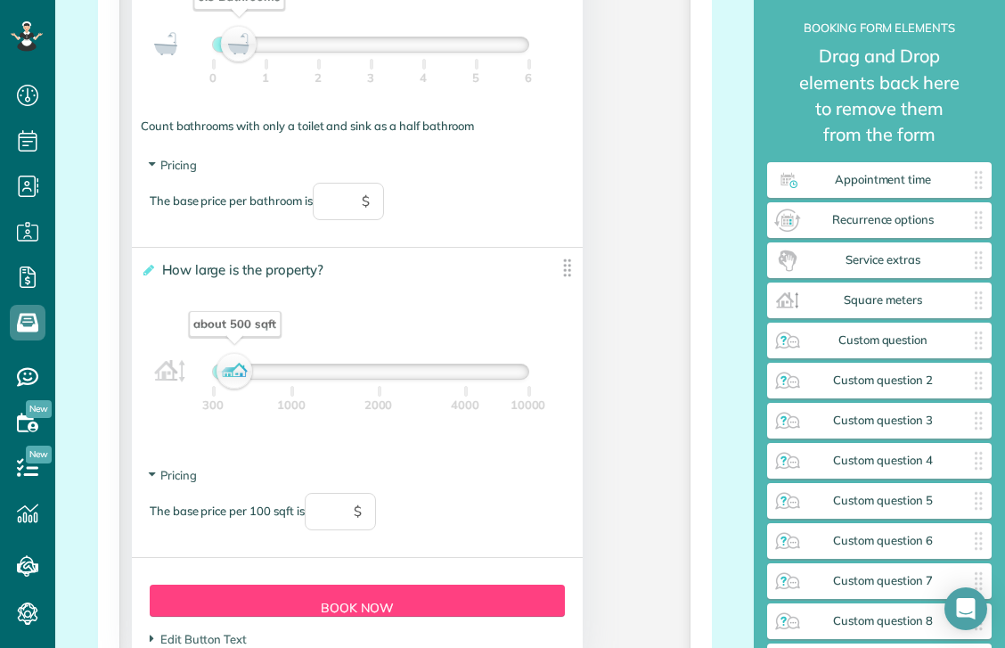
drag, startPoint x: 371, startPoint y: 347, endPoint x: 224, endPoint y: 341, distance: 147.1
click at [224, 359] on div "about 500 sqft" at bounding box center [235, 371] width 30 height 25
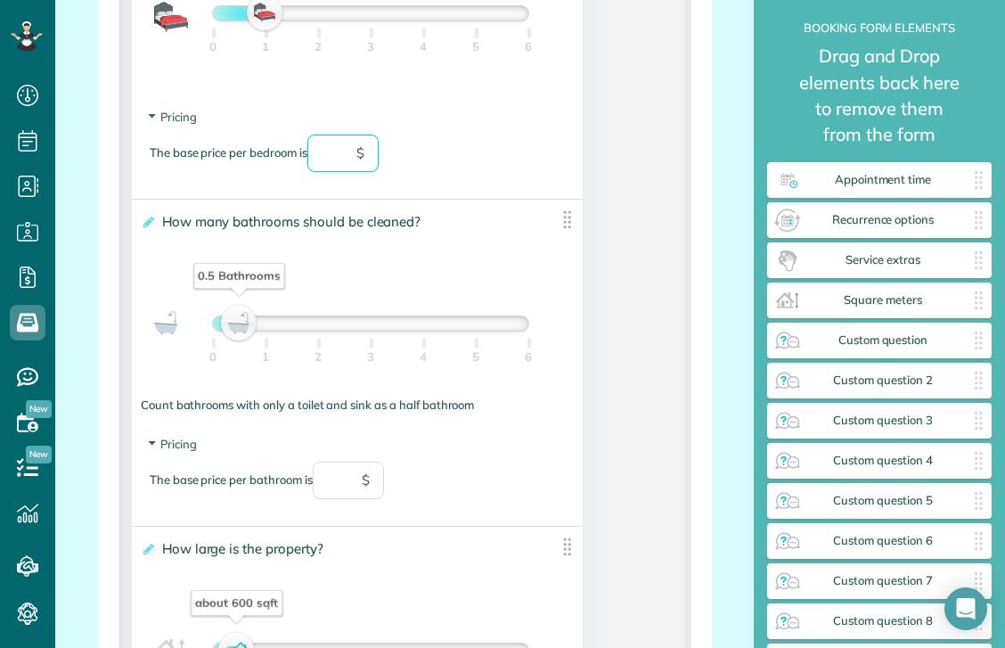
click at [355, 138] on input "text" at bounding box center [342, 153] width 71 height 37
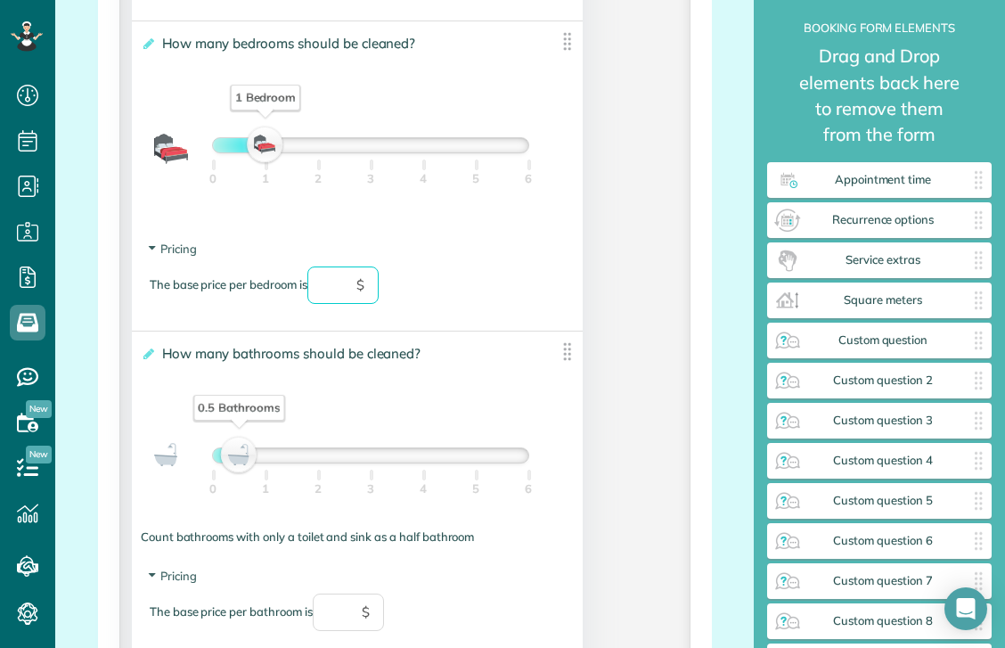
scroll to position [1343, 0]
drag, startPoint x: 243, startPoint y: 125, endPoint x: 310, endPoint y: 128, distance: 66.9
click at [310, 140] on div at bounding box center [370, 147] width 315 height 14
click at [260, 135] on div "1 Bedroom" at bounding box center [265, 147] width 30 height 25
click at [336, 268] on input "**" at bounding box center [342, 286] width 71 height 37
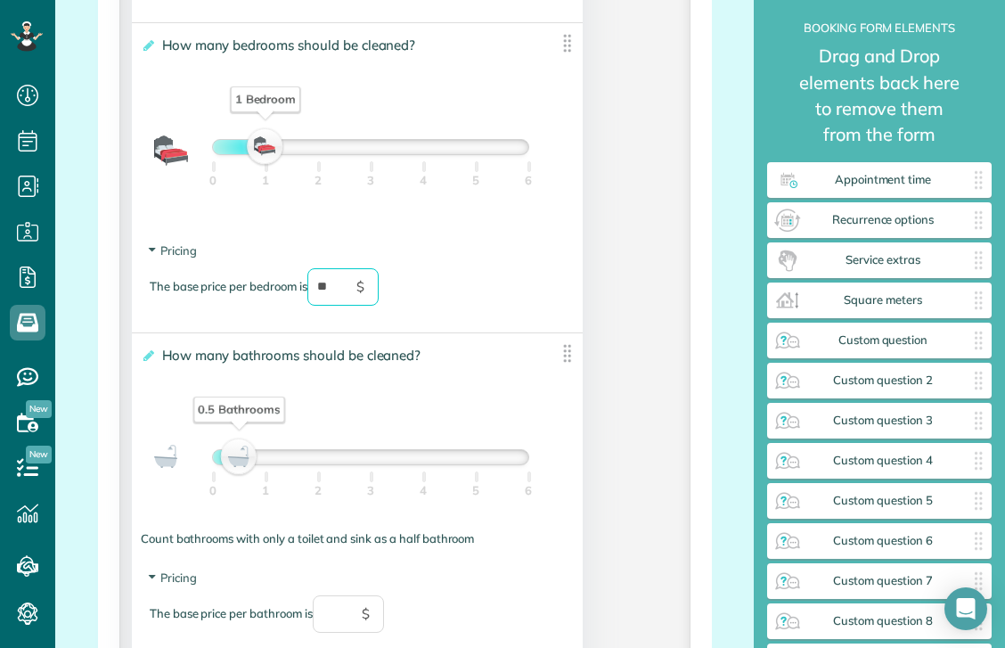
type input "*"
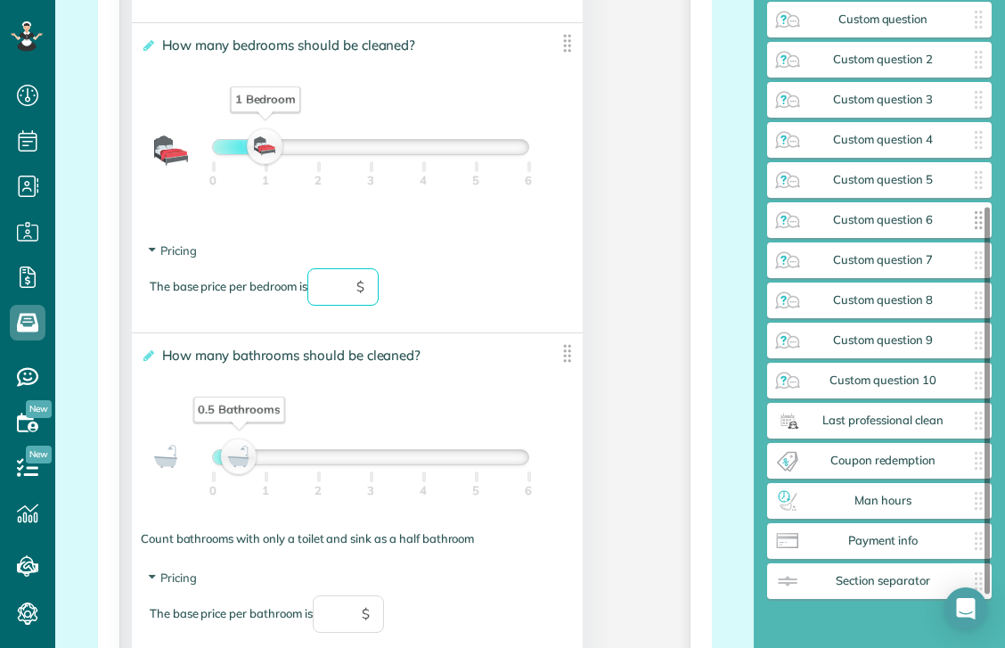
scroll to position [344, 0]
click at [877, 544] on span "Payment info" at bounding box center [883, 541] width 162 height 14
click at [846, 494] on span "Man hours" at bounding box center [883, 500] width 162 height 14
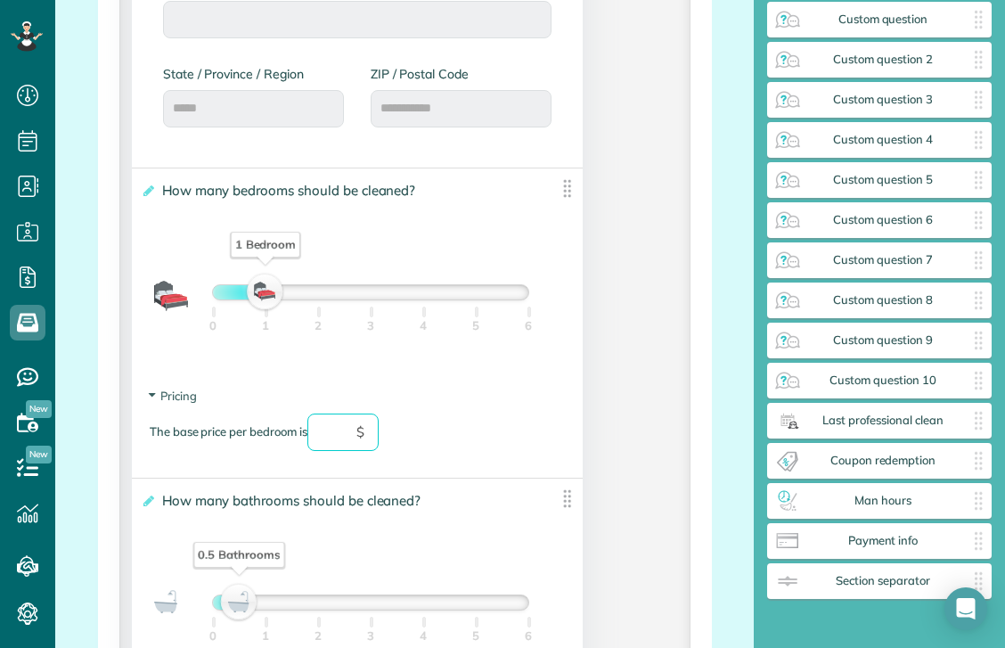
scroll to position [1194, 0]
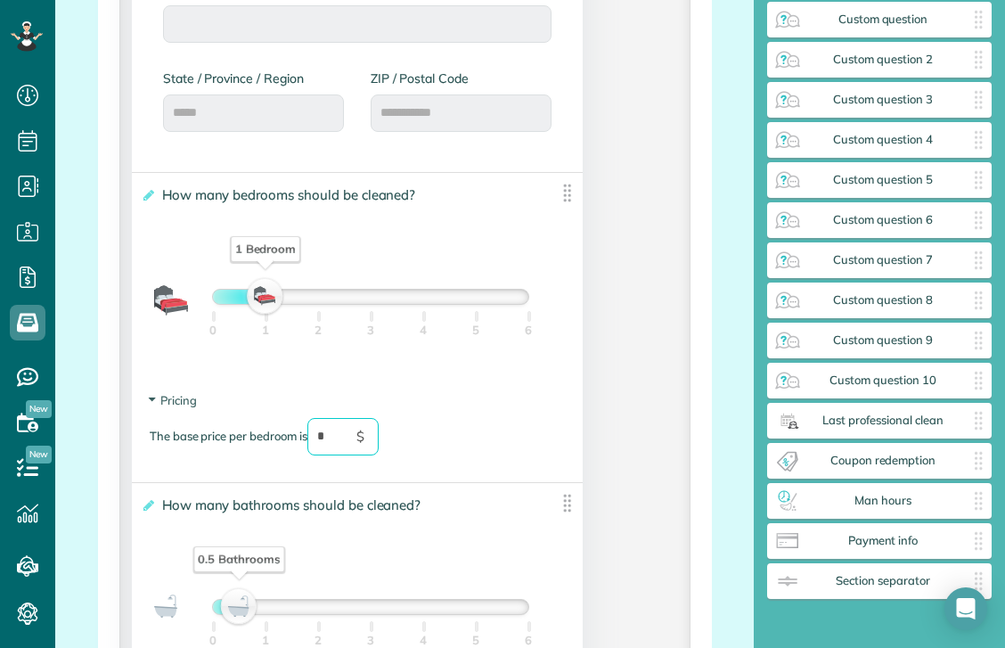
type input "**"
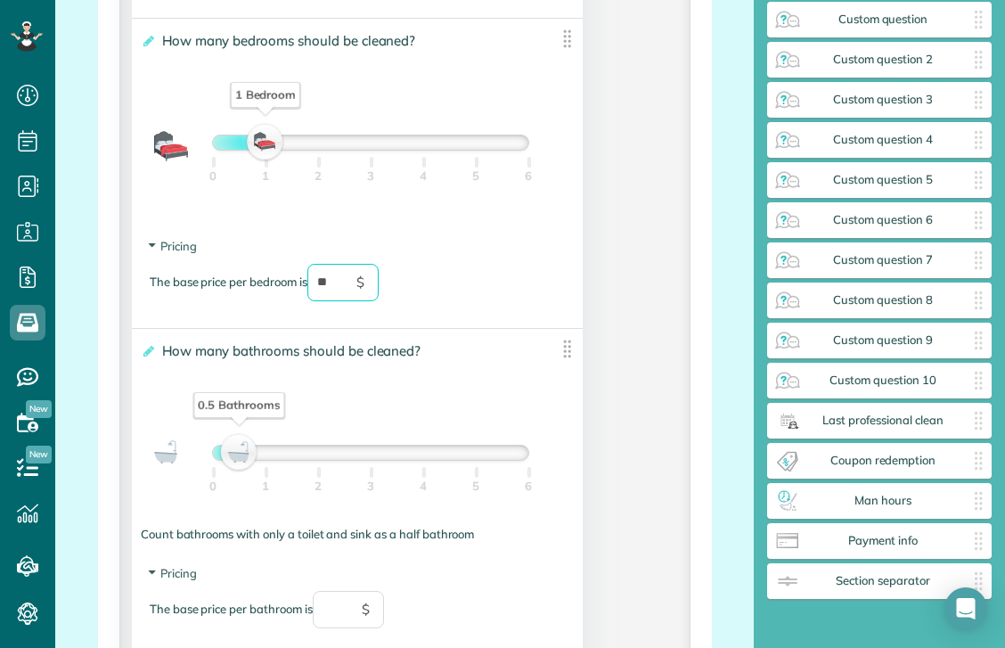
scroll to position [1351, 0]
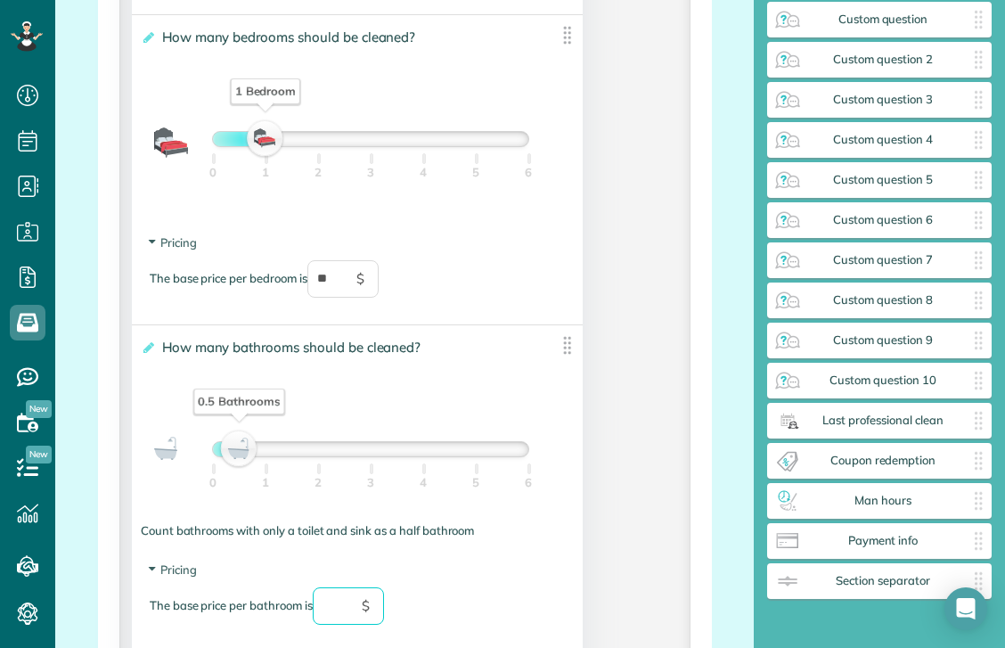
click at [340, 587] on input "text" at bounding box center [348, 605] width 71 height 37
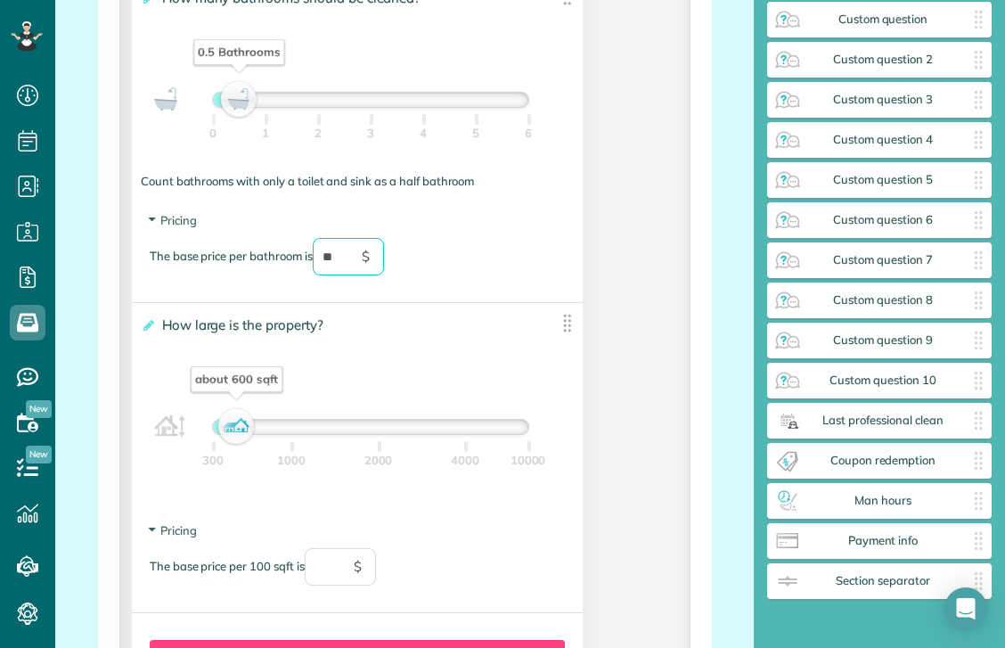
scroll to position [1717, 0]
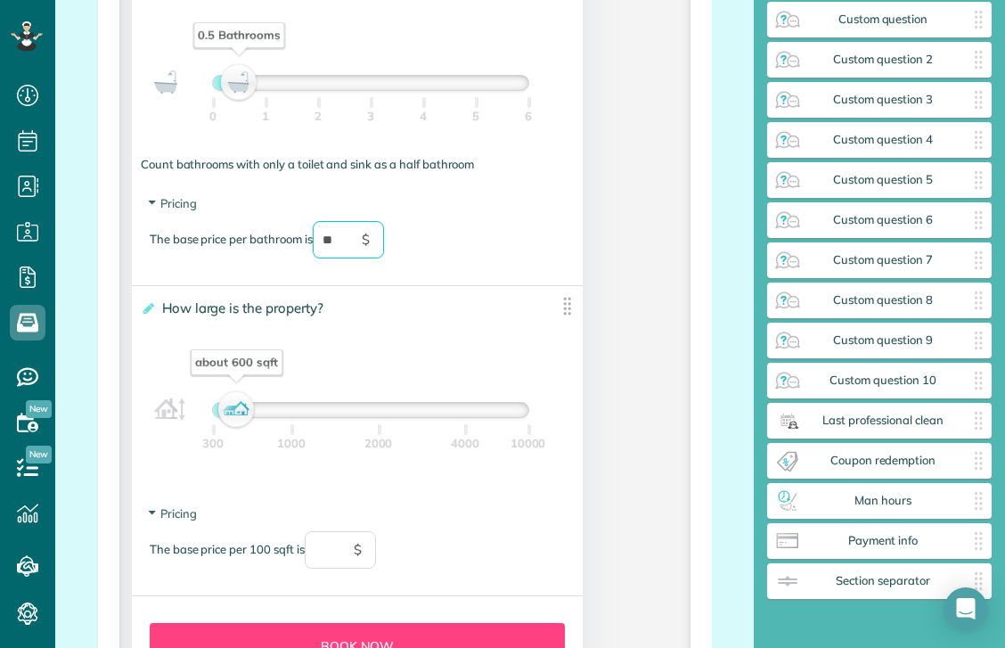
type input "**"
click at [348, 534] on input "text" at bounding box center [340, 549] width 71 height 37
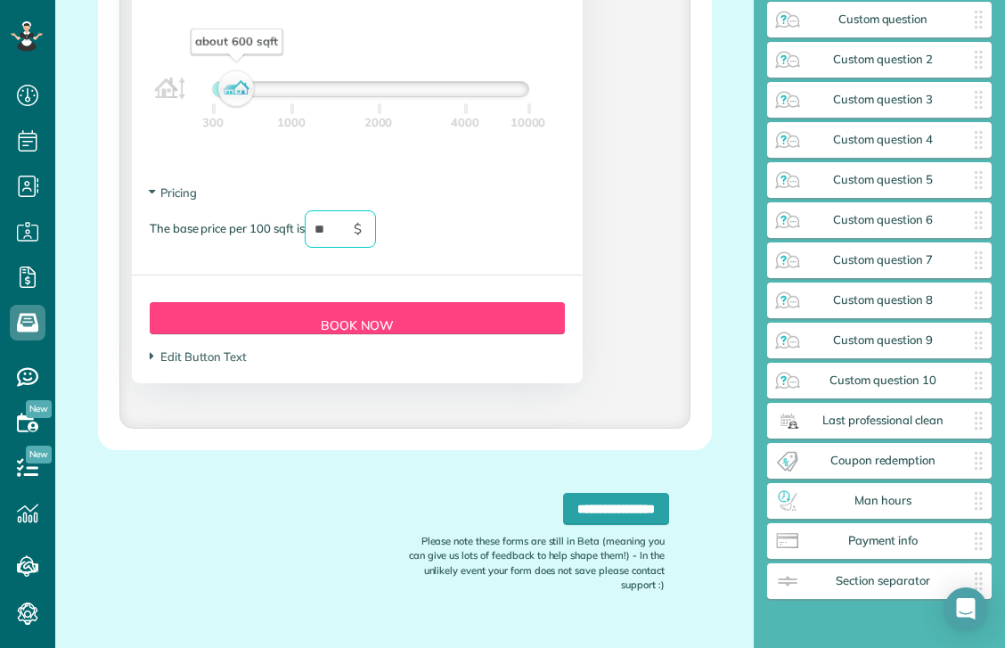
scroll to position [2037, 0]
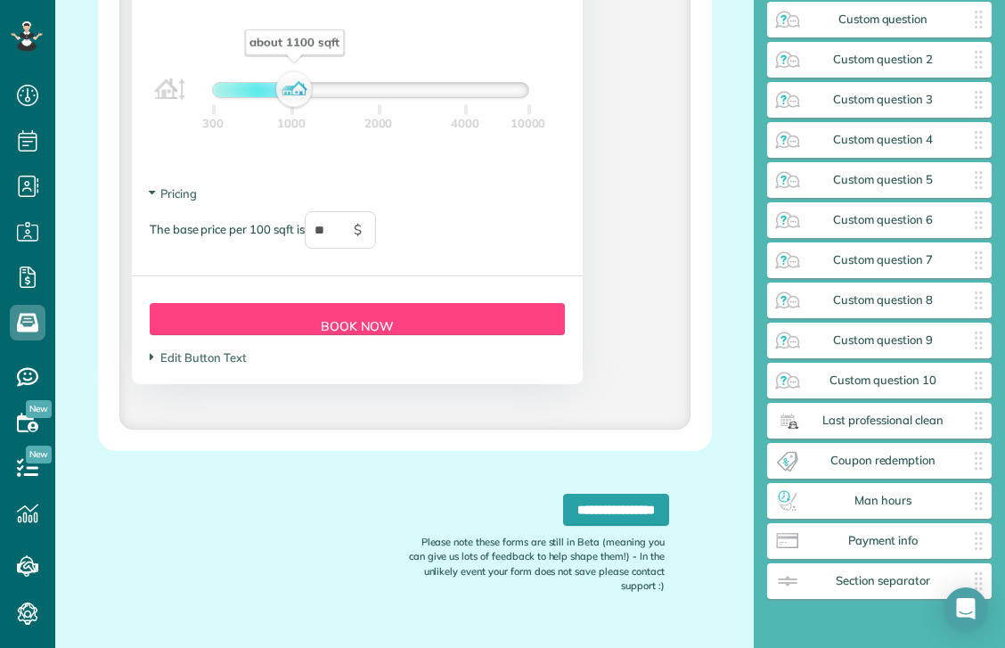
drag, startPoint x: 235, startPoint y: 72, endPoint x: 296, endPoint y: 71, distance: 60.6
click at [295, 77] on div "about 1100 sqft" at bounding box center [295, 89] width 30 height 25
drag, startPoint x: 296, startPoint y: 71, endPoint x: 182, endPoint y: 89, distance: 115.4
click at [182, 89] on div "300 sqft or less 300 1000 2000 4000 10000" at bounding box center [357, 95] width 433 height 52
click at [319, 211] on input "**" at bounding box center [340, 229] width 71 height 37
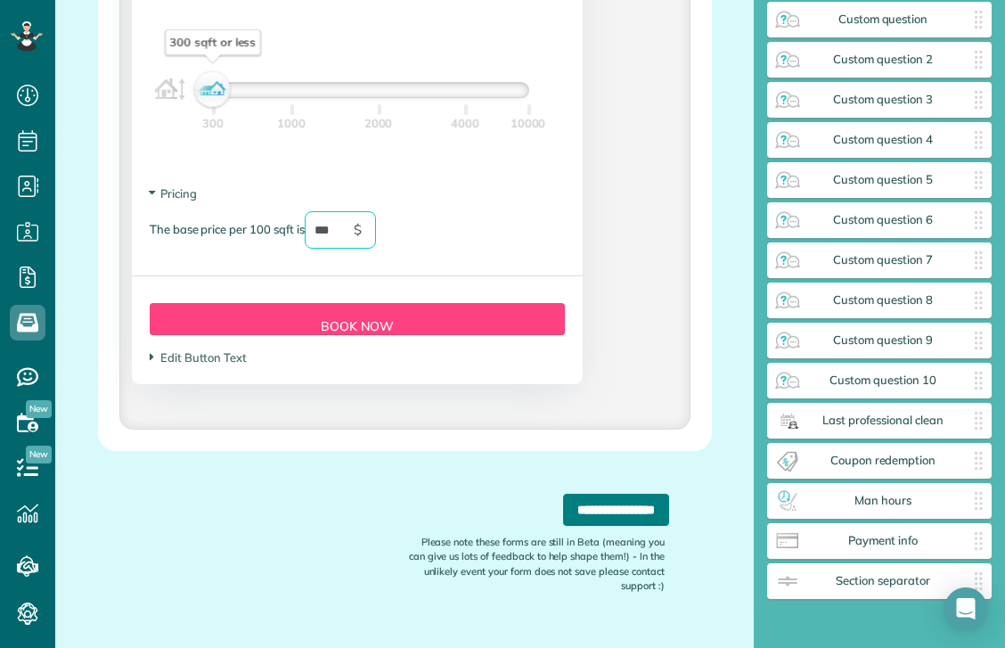
type input "***"
click at [598, 493] on input "**********" at bounding box center [616, 509] width 106 height 32
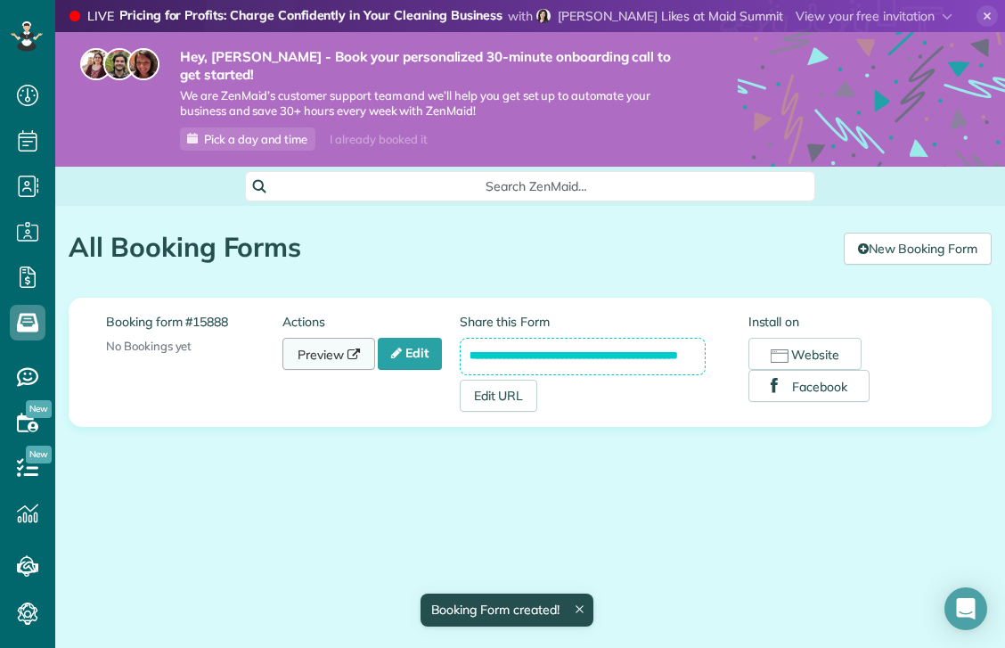
click at [316, 338] on link "Preview" at bounding box center [328, 354] width 93 height 32
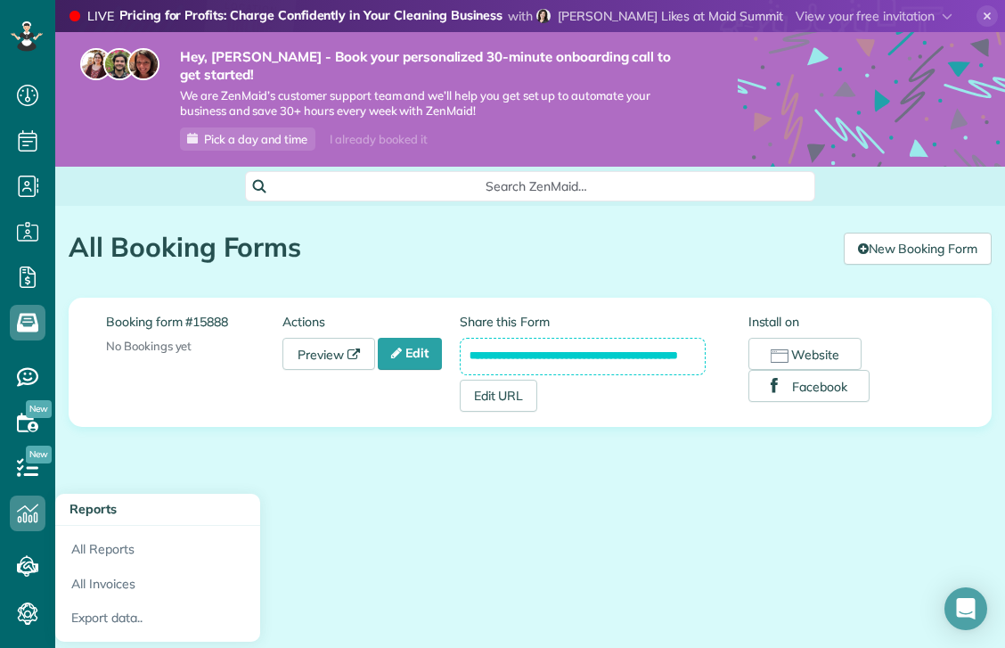
scroll to position [41, 0]
